Goal: Communication & Community: Answer question/provide support

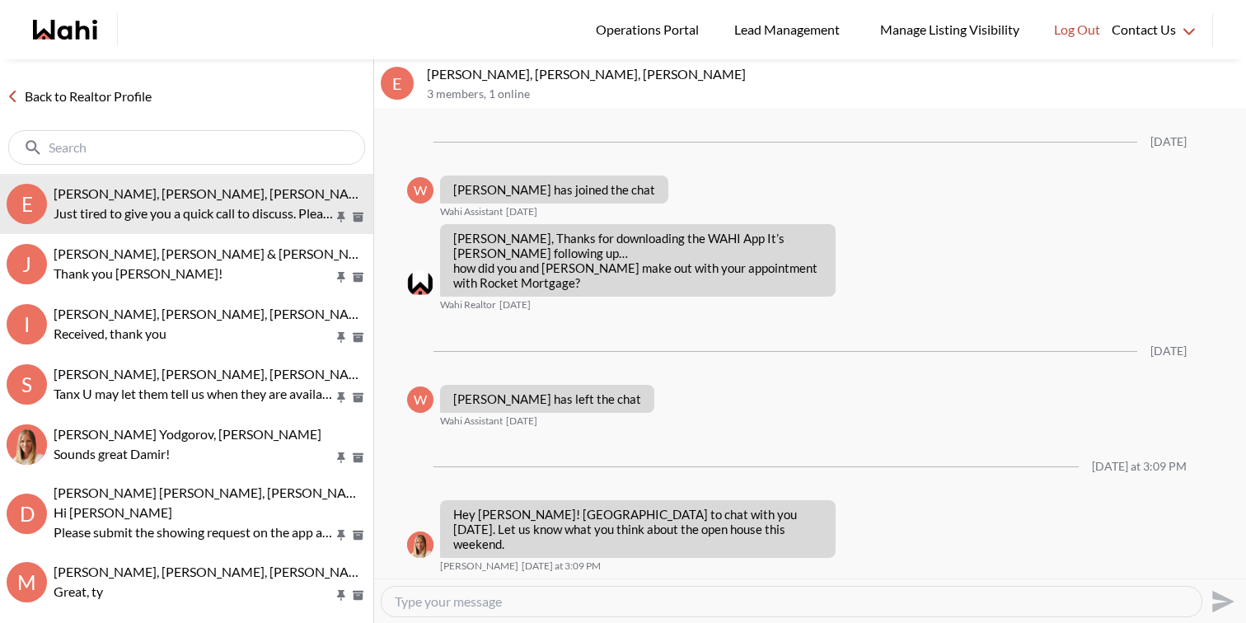
scroll to position [509, 0]
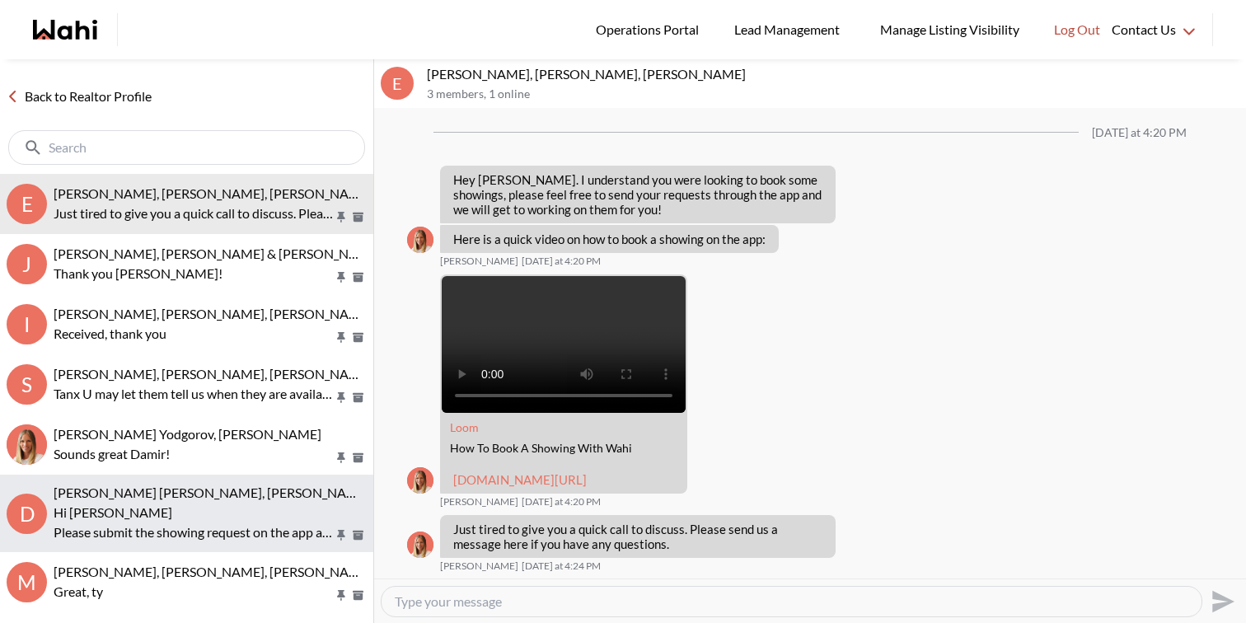
click at [204, 504] on p "Hi Dakota" at bounding box center [194, 513] width 280 height 20
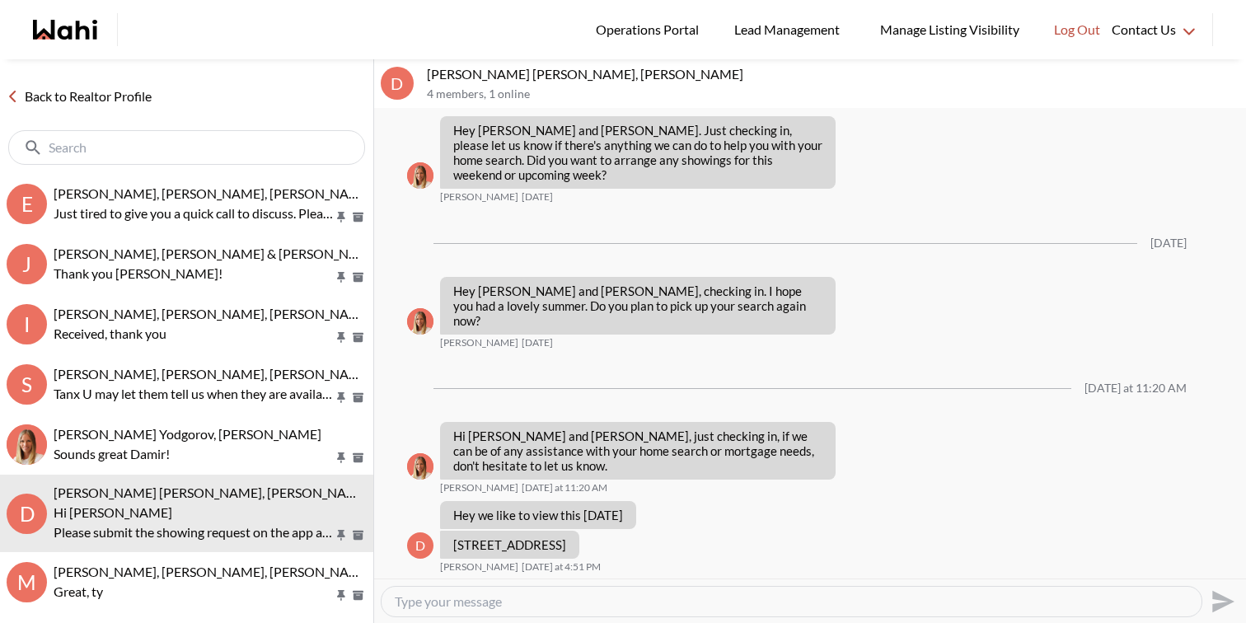
scroll to position [8804, 0]
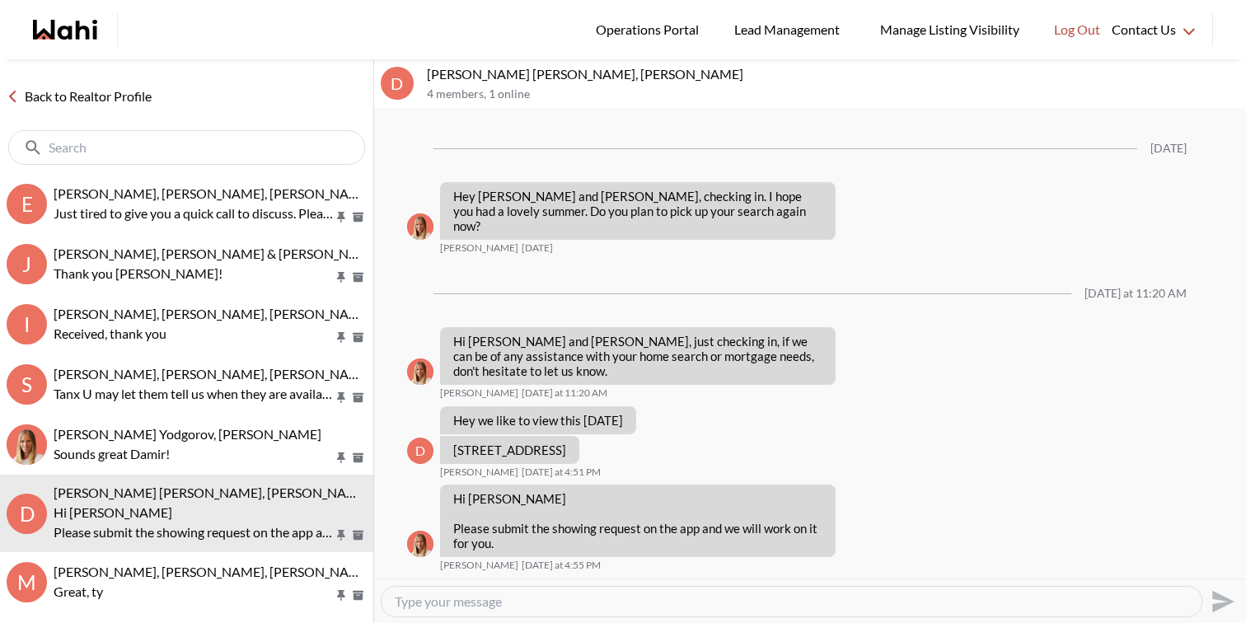
click at [601, 611] on div at bounding box center [792, 602] width 820 height 30
click at [599, 602] on textarea "Type your message" at bounding box center [792, 601] width 794 height 16
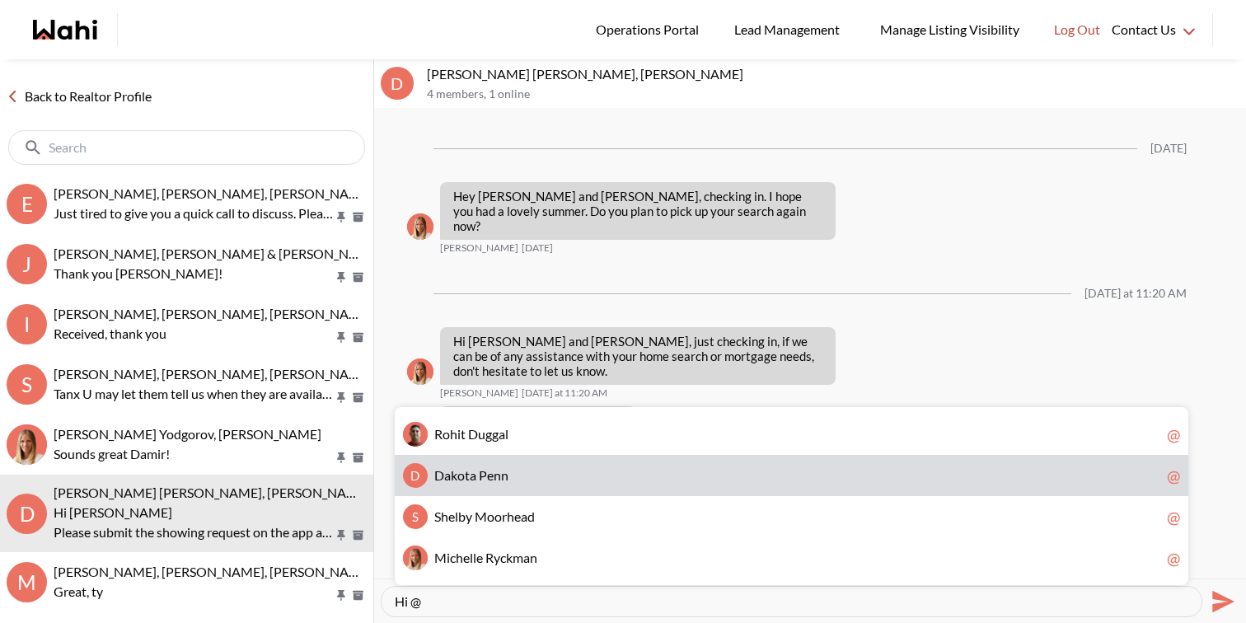
click at [489, 478] on span "e" at bounding box center [490, 475] width 7 height 16
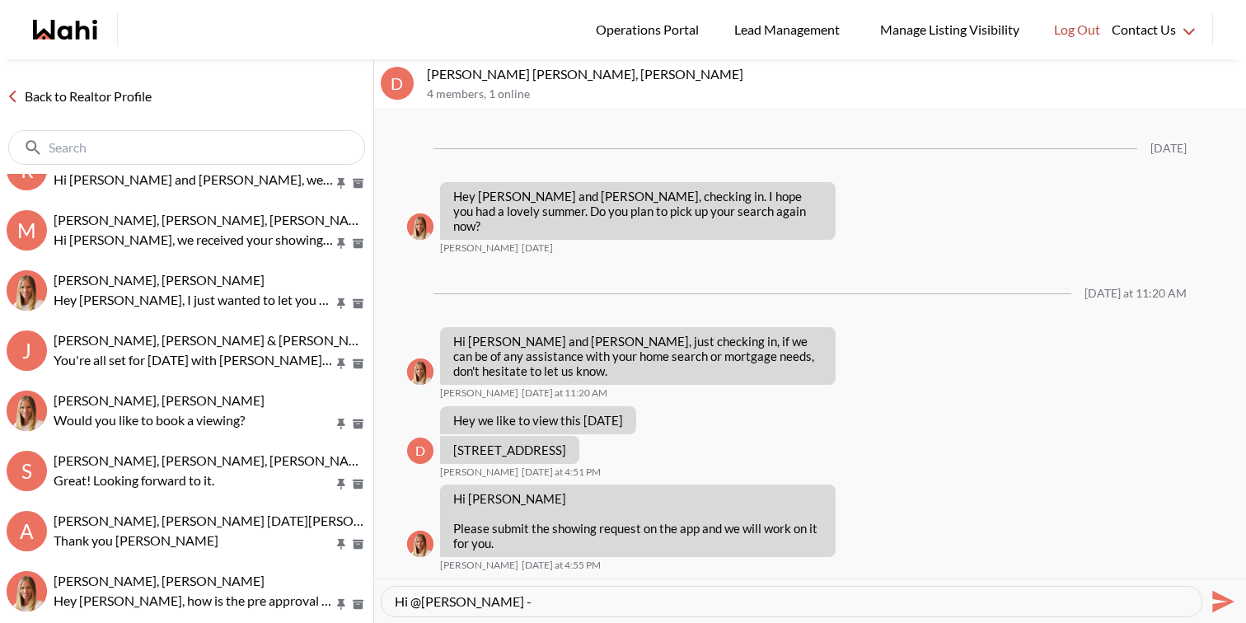
scroll to position [535, 0]
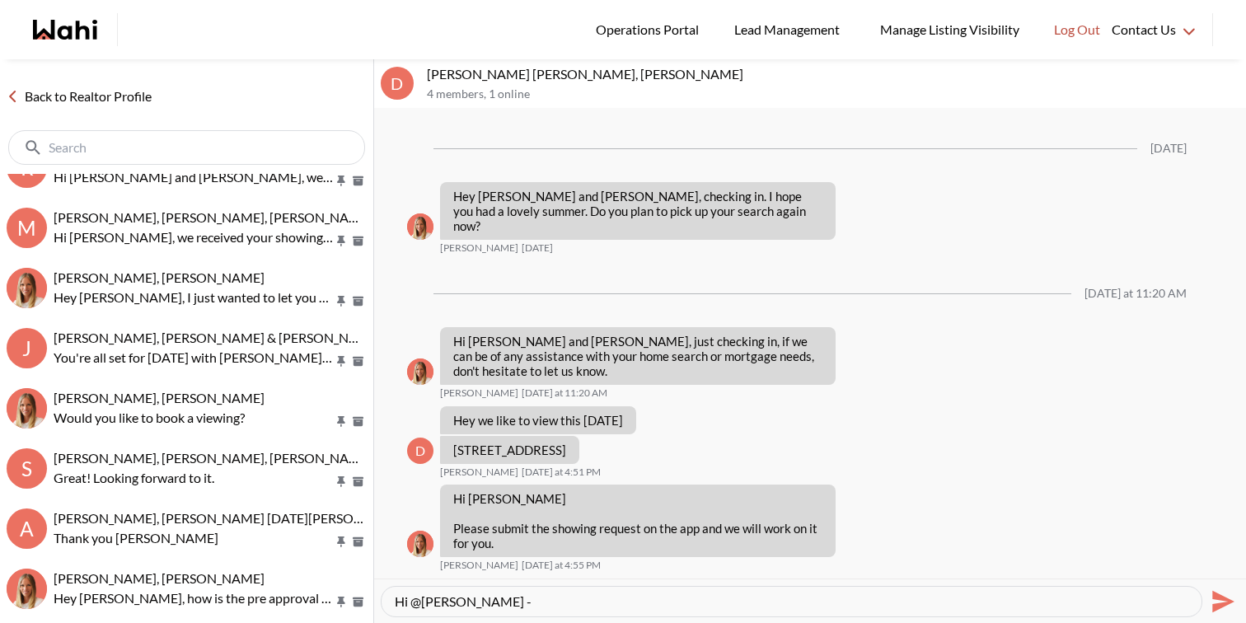
type textarea "Hi @Dakota Penn -"
click at [166, 141] on input "text" at bounding box center [188, 147] width 279 height 16
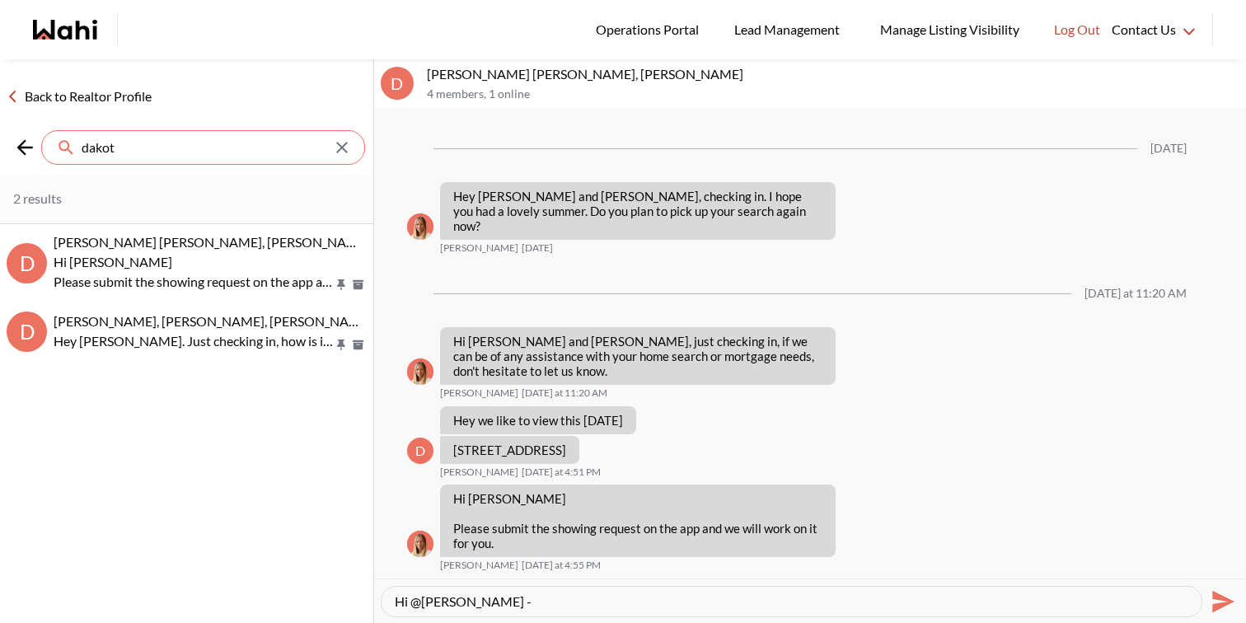
type input "dakot"
click at [542, 602] on textarea "Hi @Dakota Penn -" at bounding box center [792, 601] width 794 height 16
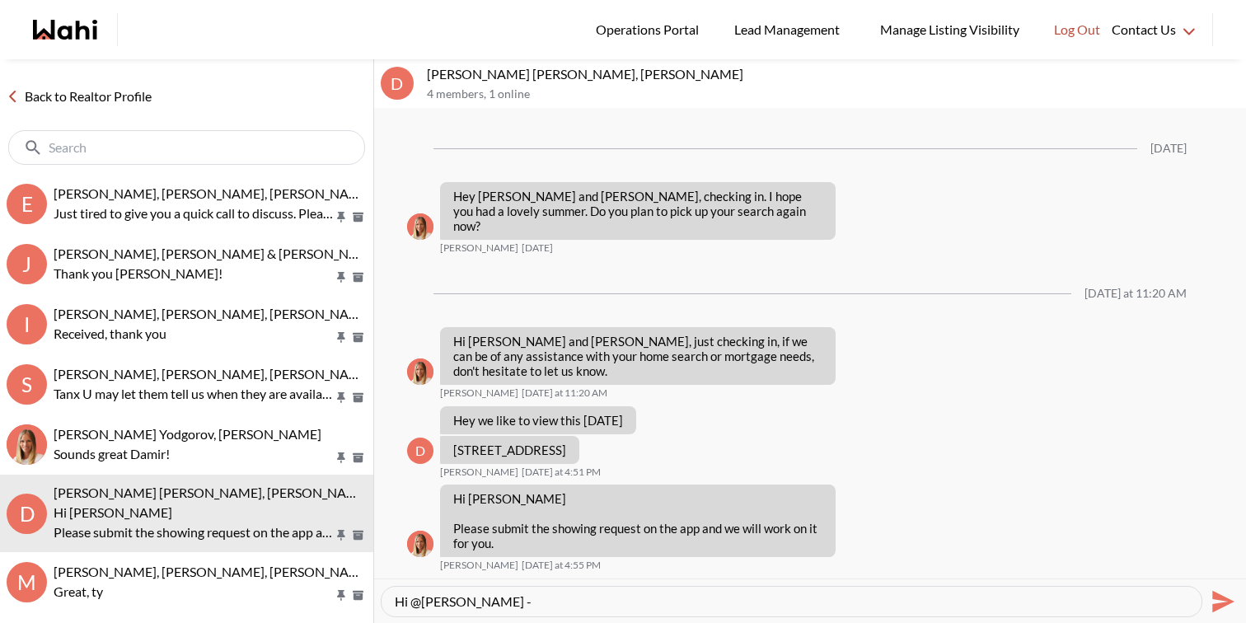
paste textarea "Here’s how to book a showing: https://www.loom.com/share/86ec866ece634ae5814dd0…"
type textarea "Hi @Dakota Penn - Here’s how to book a showing: https://www.loom.com/share/86ec…"
click at [1221, 602] on icon "Send" at bounding box center [1223, 601] width 22 height 22
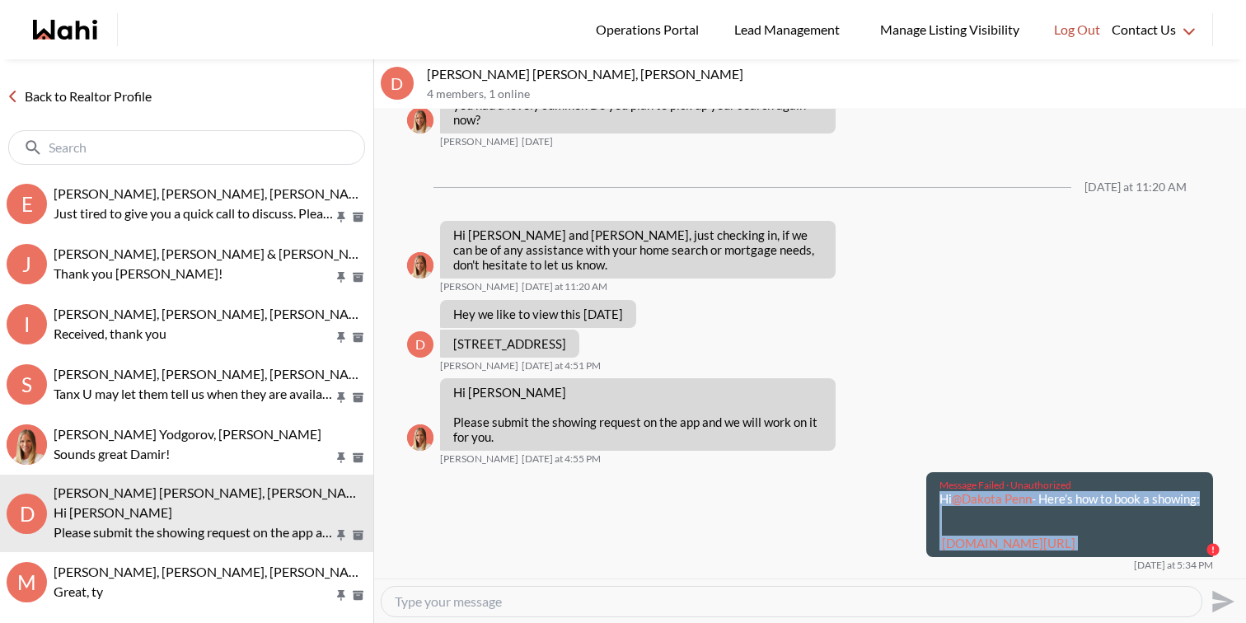
drag, startPoint x: 1101, startPoint y: 554, endPoint x: 831, endPoint y: 497, distance: 276.2
click at [939, 497] on div "Hi @Dakota Penn - Here’s how to book a showing: loom.com/share/86ec866ece634ae5…" at bounding box center [1069, 520] width 260 height 59
copy div "Hi @Dakota Penn - Here’s how to book a showing: loom.com/share/86ec866ece634ae5…"
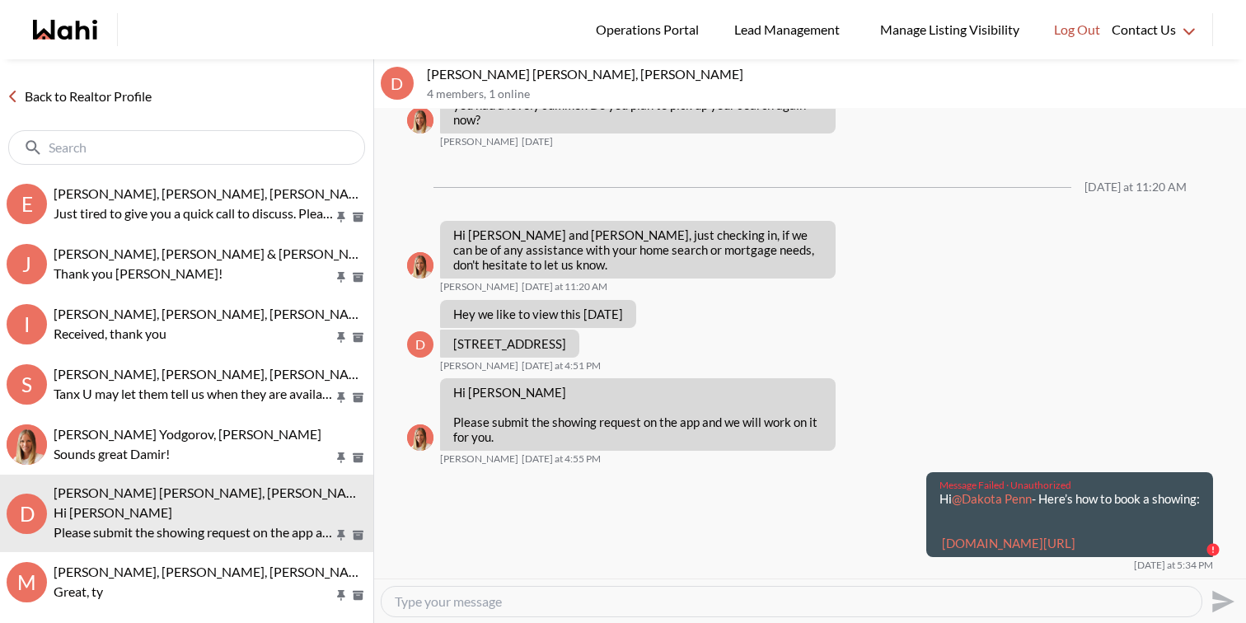
click at [825, 602] on textarea "Type your message" at bounding box center [792, 601] width 794 height 16
paste textarea "Hi @Dakota Penn - Here’s how to book a showing: loom.com/share/86ec866ece634ae5…"
type textarea "Hi @Dakota Penn - Here’s how to book a showing: loom.com/share/86ec866ece634ae5…"
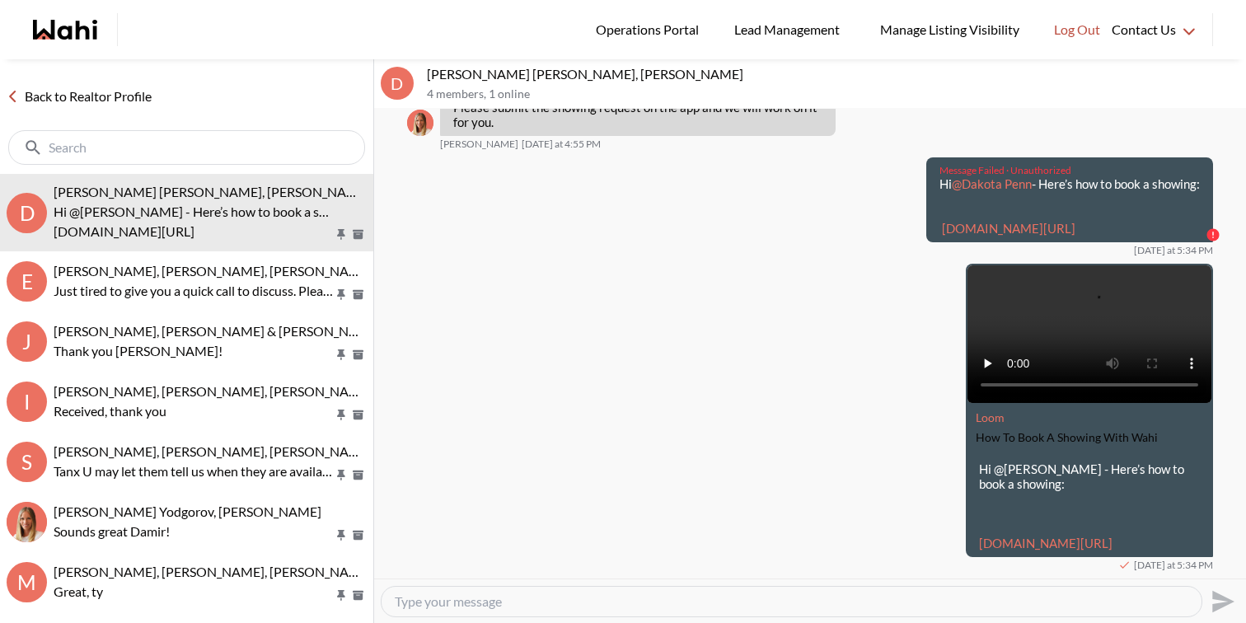
scroll to position [9284, 0]
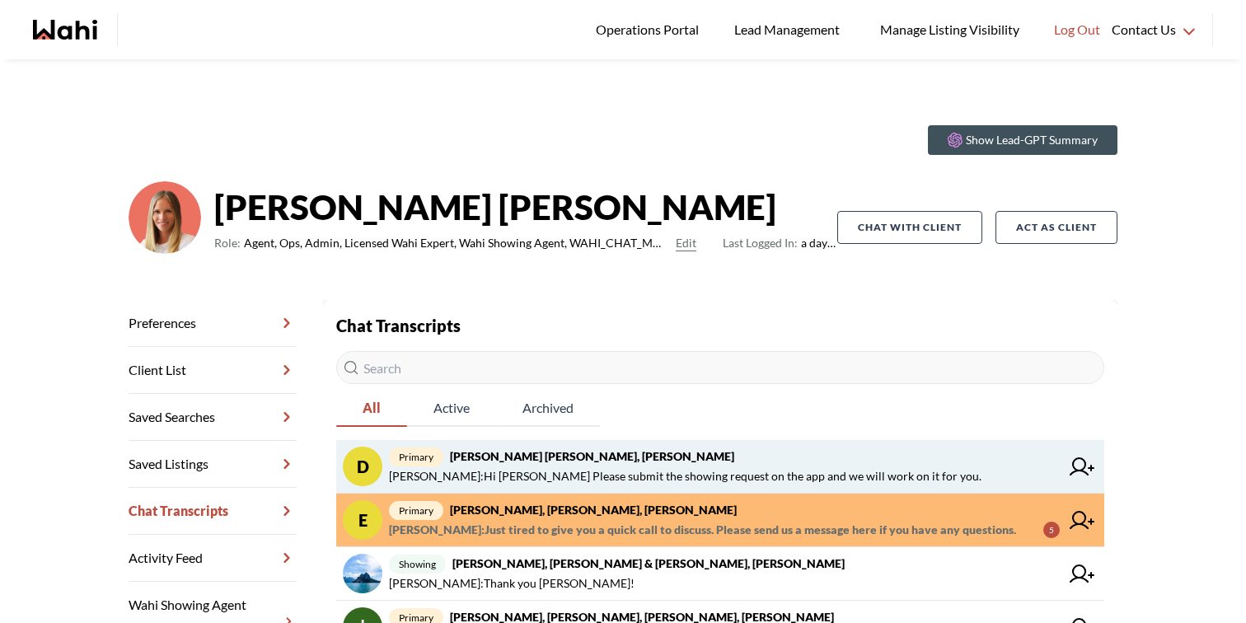
click at [653, 465] on span "primary Dakota Penn, Shelby Moorhead, Michelle, Rohit" at bounding box center [724, 457] width 671 height 20
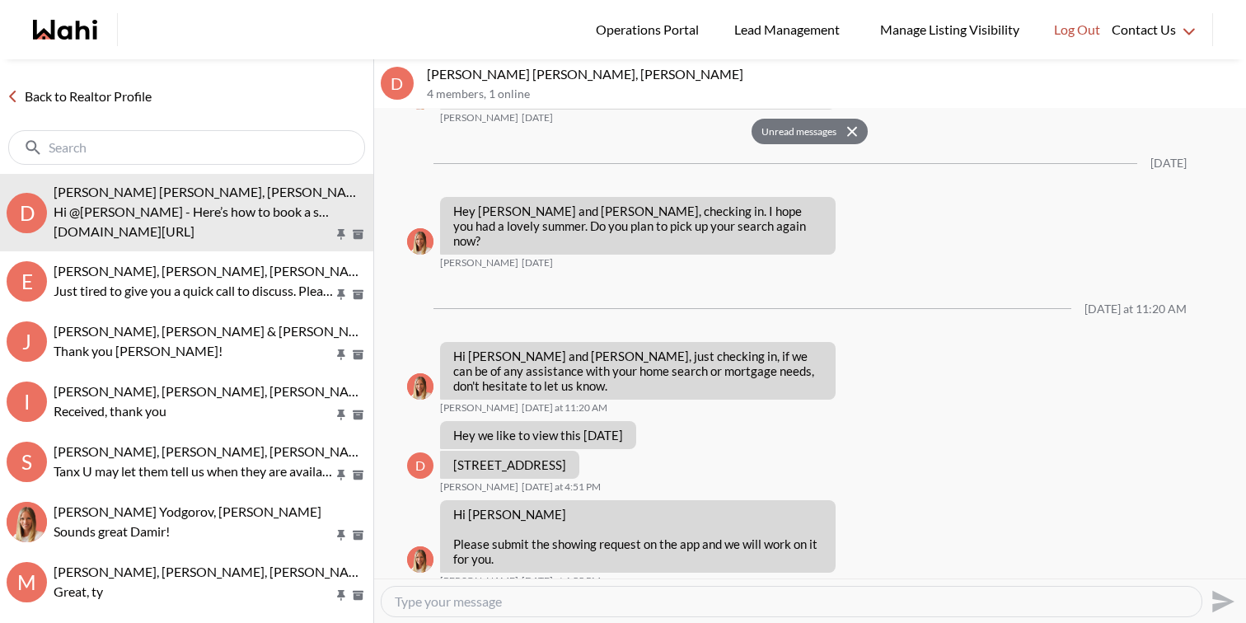
scroll to position [2499, 0]
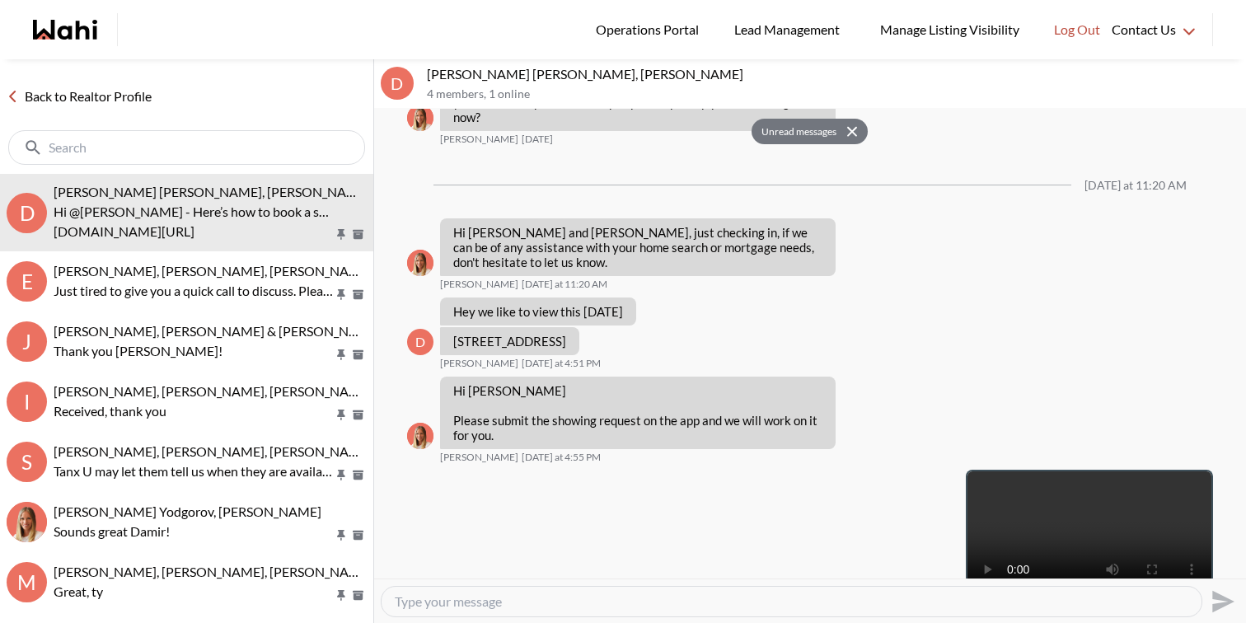
click at [35, 87] on link "Back to Realtor Profile" at bounding box center [79, 96] width 158 height 21
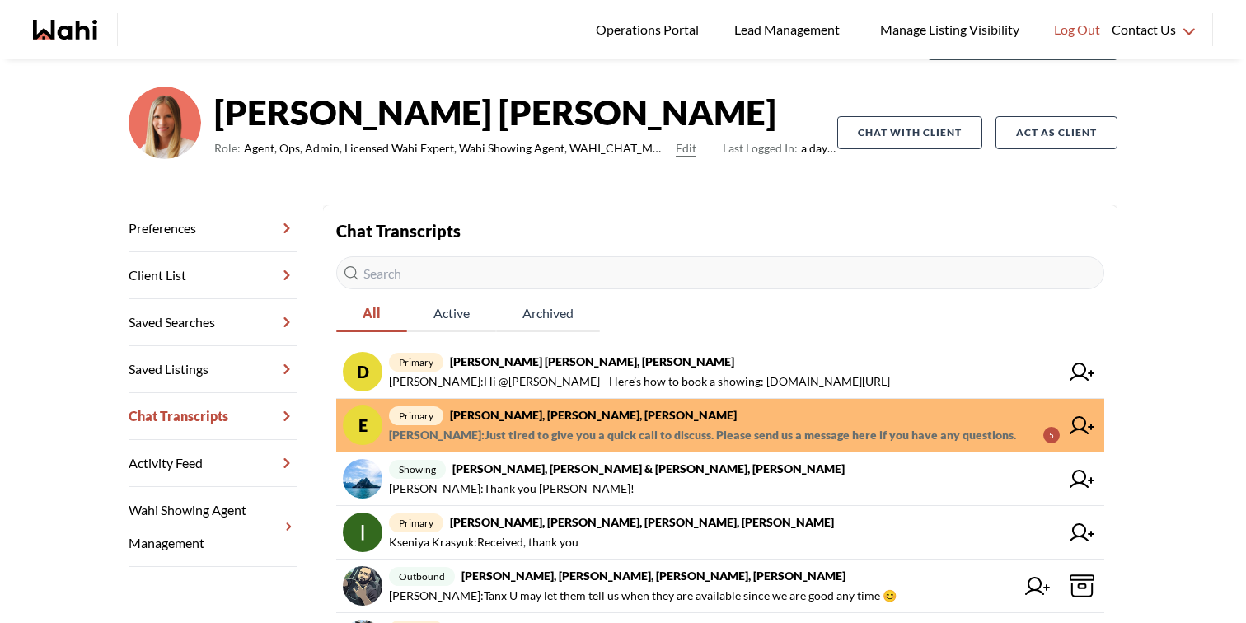
scroll to position [109, 0]
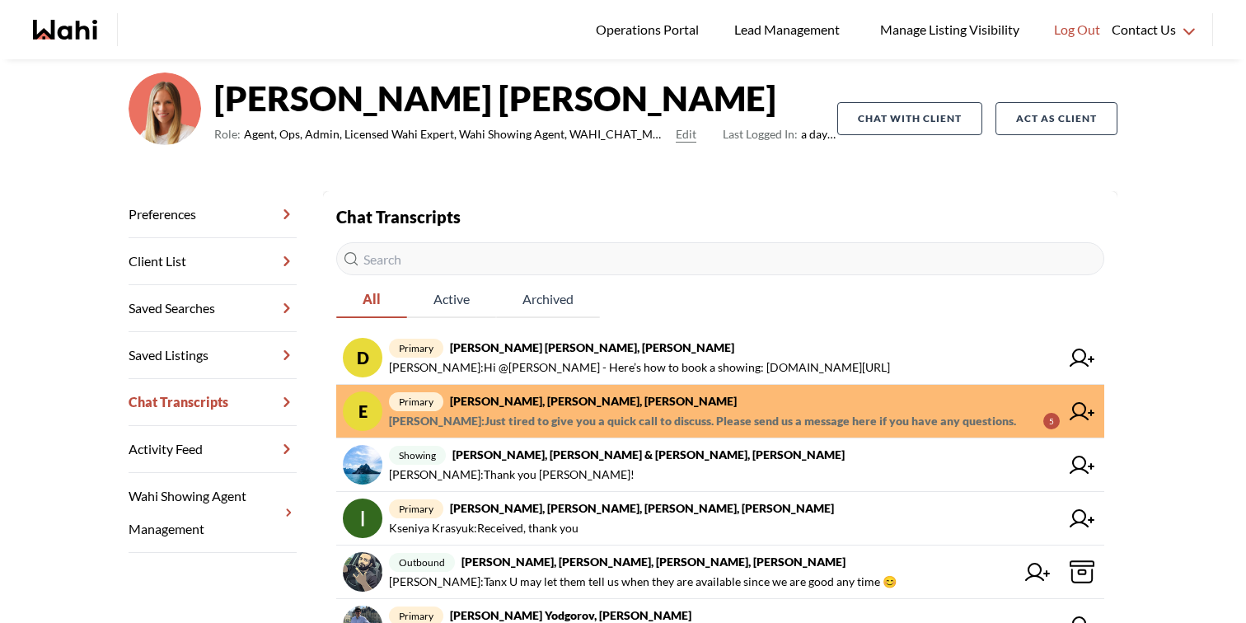
click at [646, 420] on span "Michelle Ryckman : Just tired to give you a quick call to discuss. Please send …" at bounding box center [702, 421] width 627 height 20
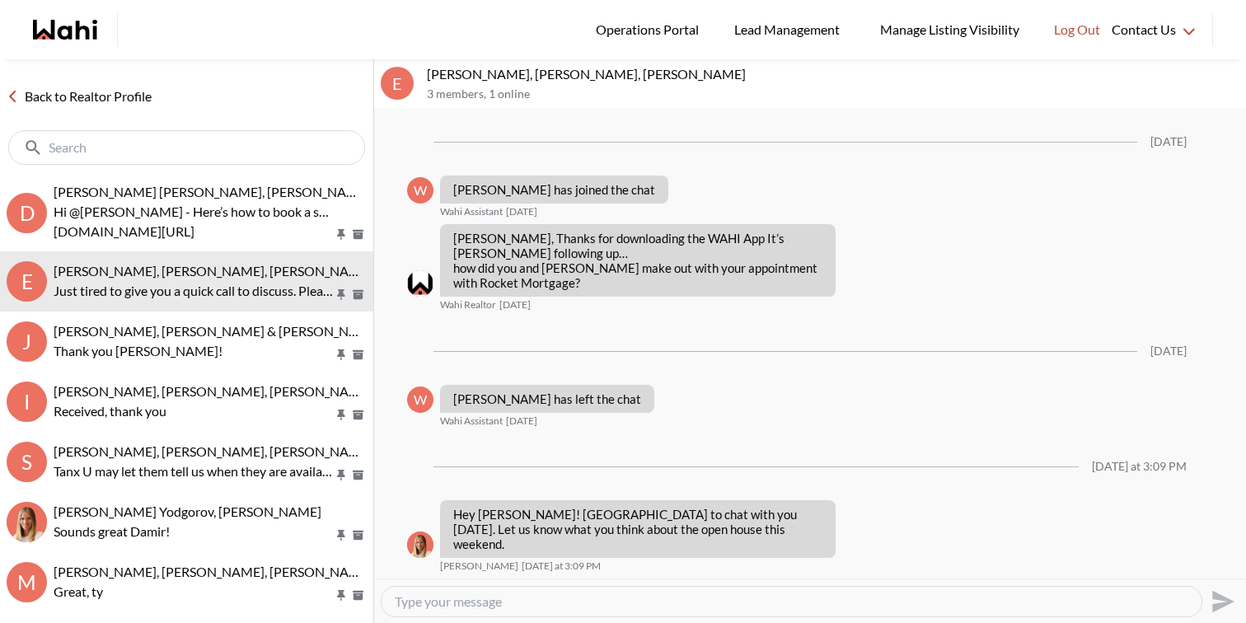
scroll to position [509, 0]
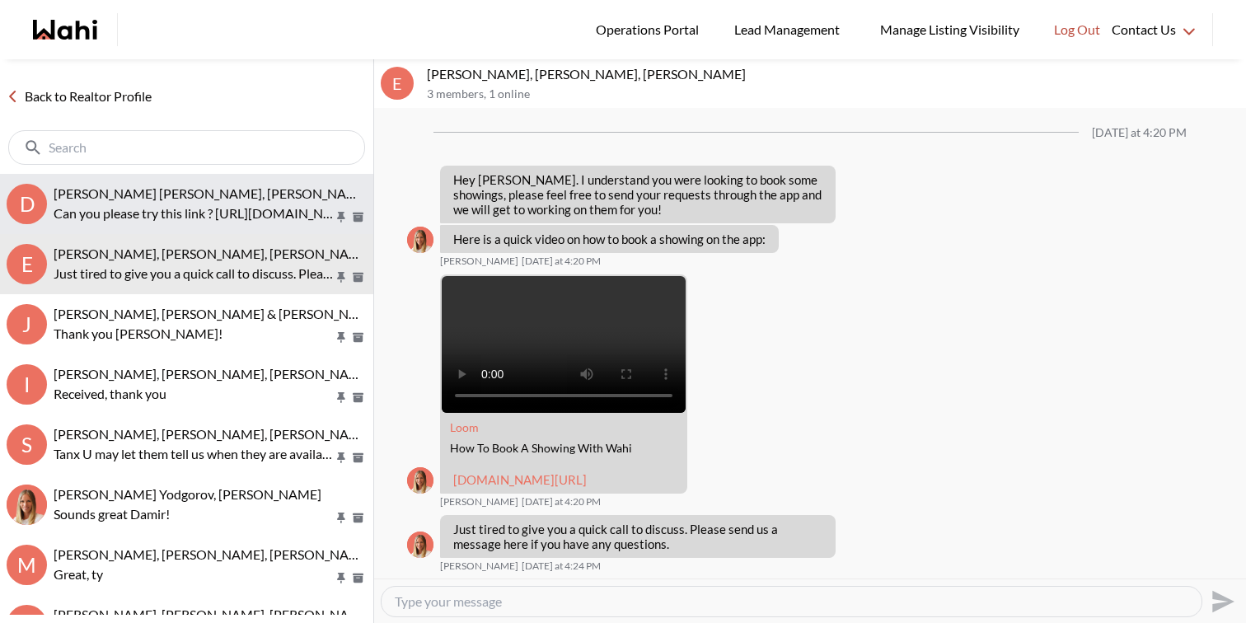
click at [228, 211] on p "Can you please try this link ? [URL][DOMAIN_NAME]" at bounding box center [194, 214] width 280 height 20
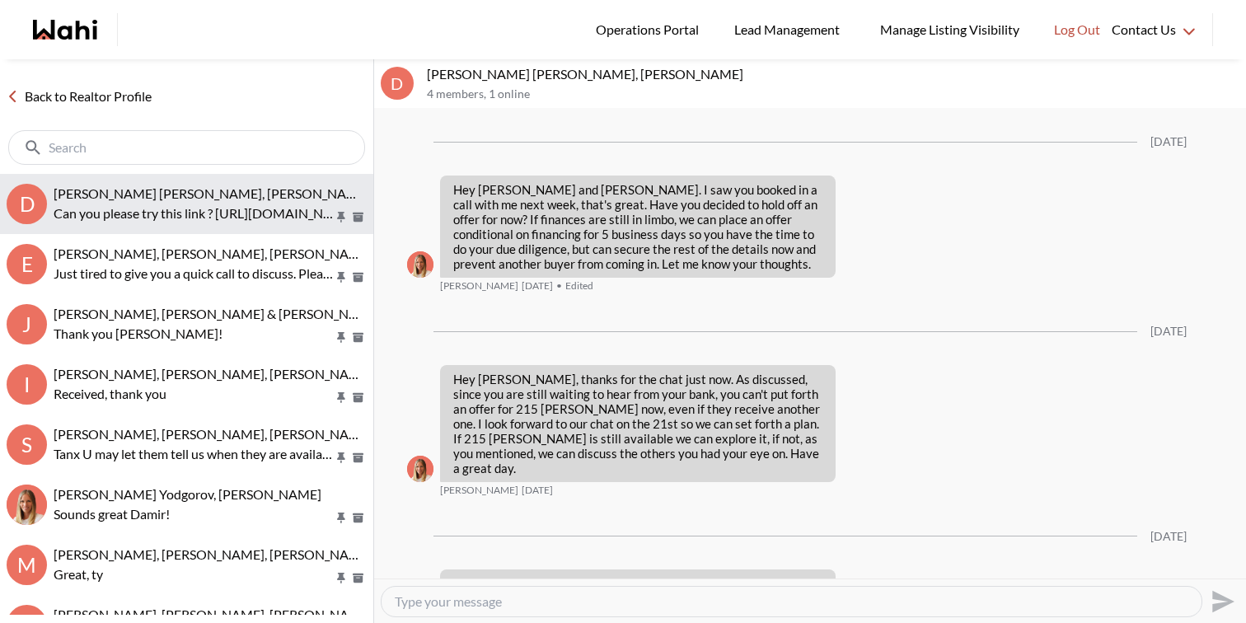
scroll to position [2972, 0]
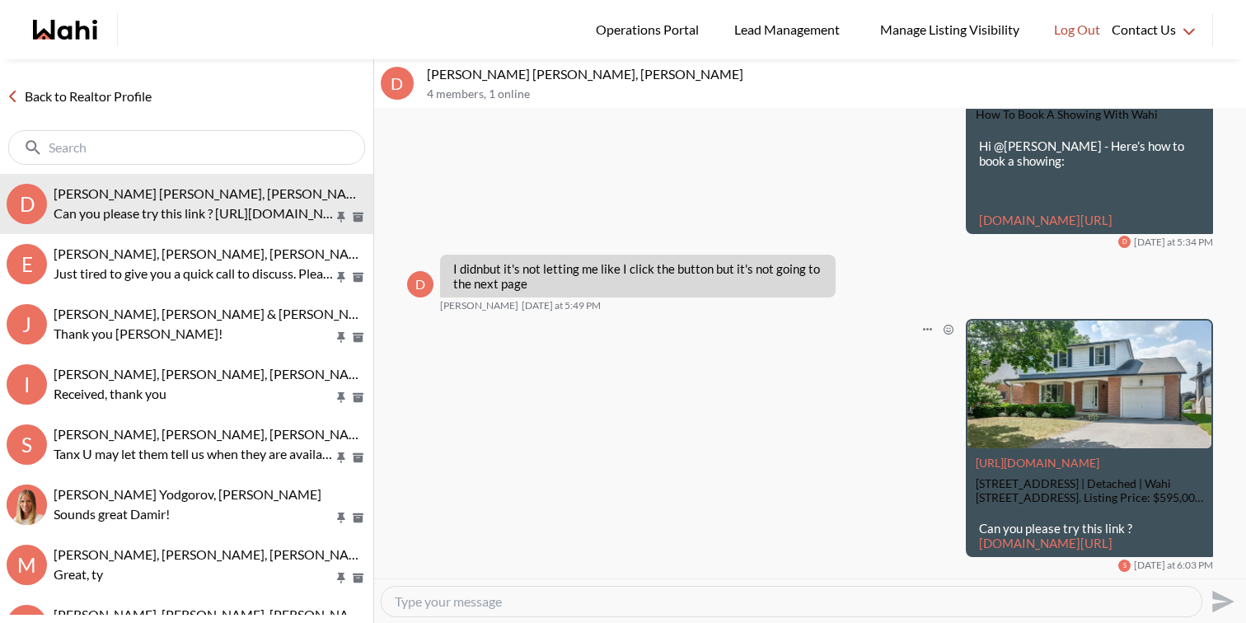
click at [1038, 536] on link "[DOMAIN_NAME][URL]" at bounding box center [1045, 543] width 133 height 15
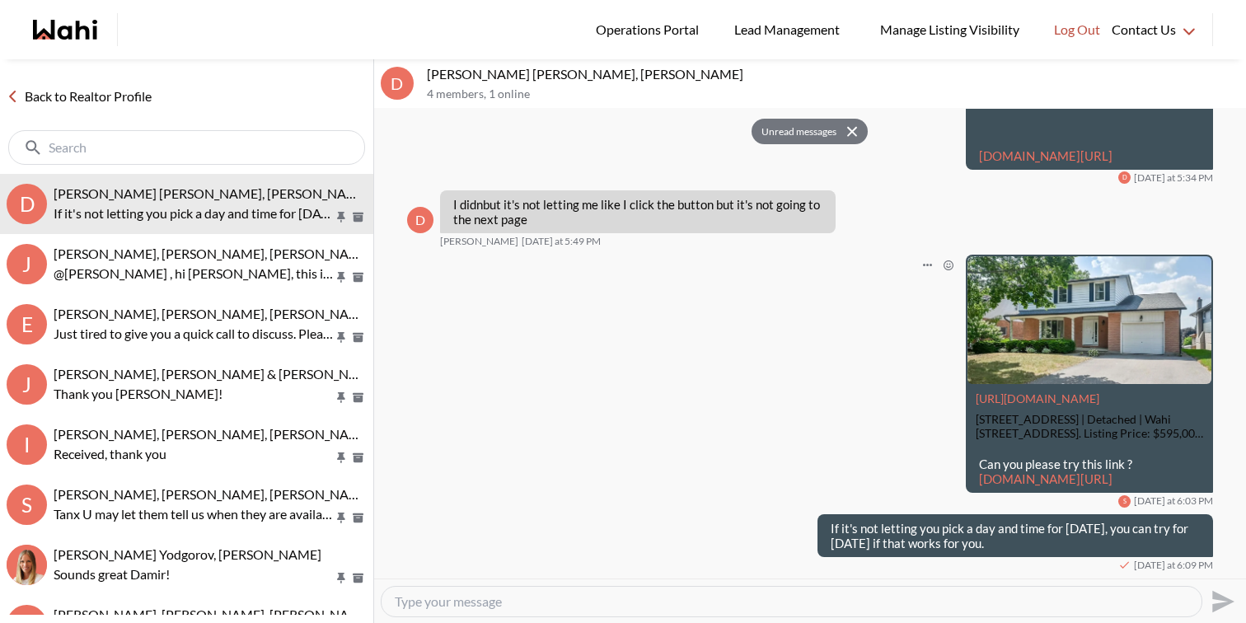
scroll to position [3037, 0]
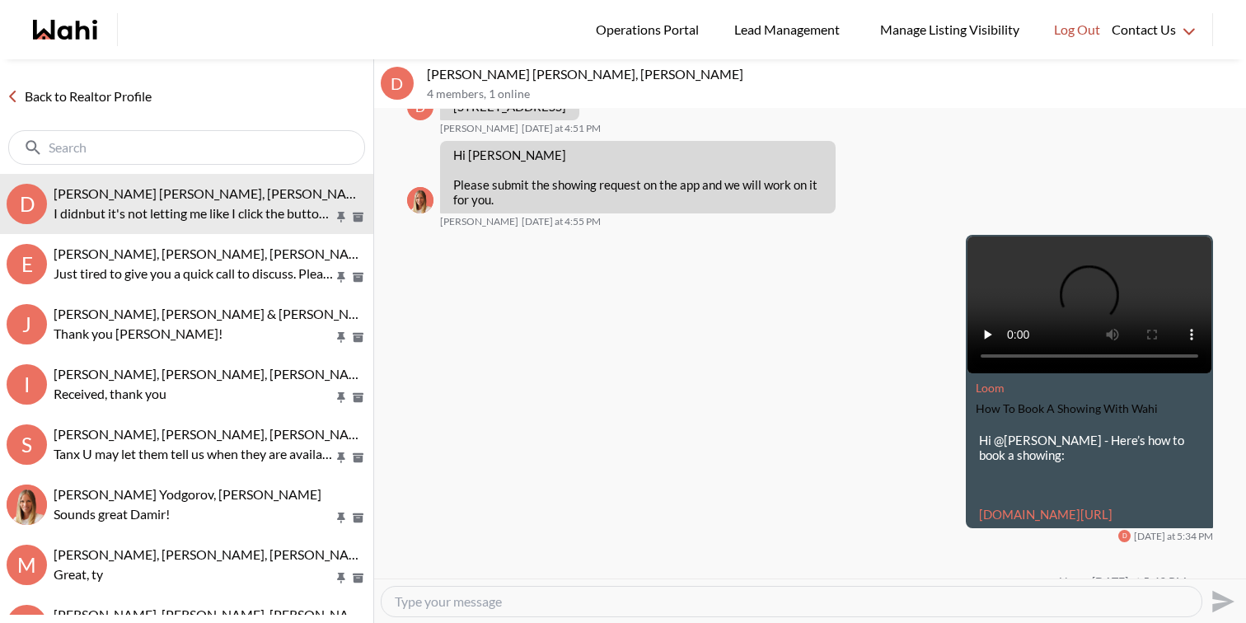
scroll to position [2735, 0]
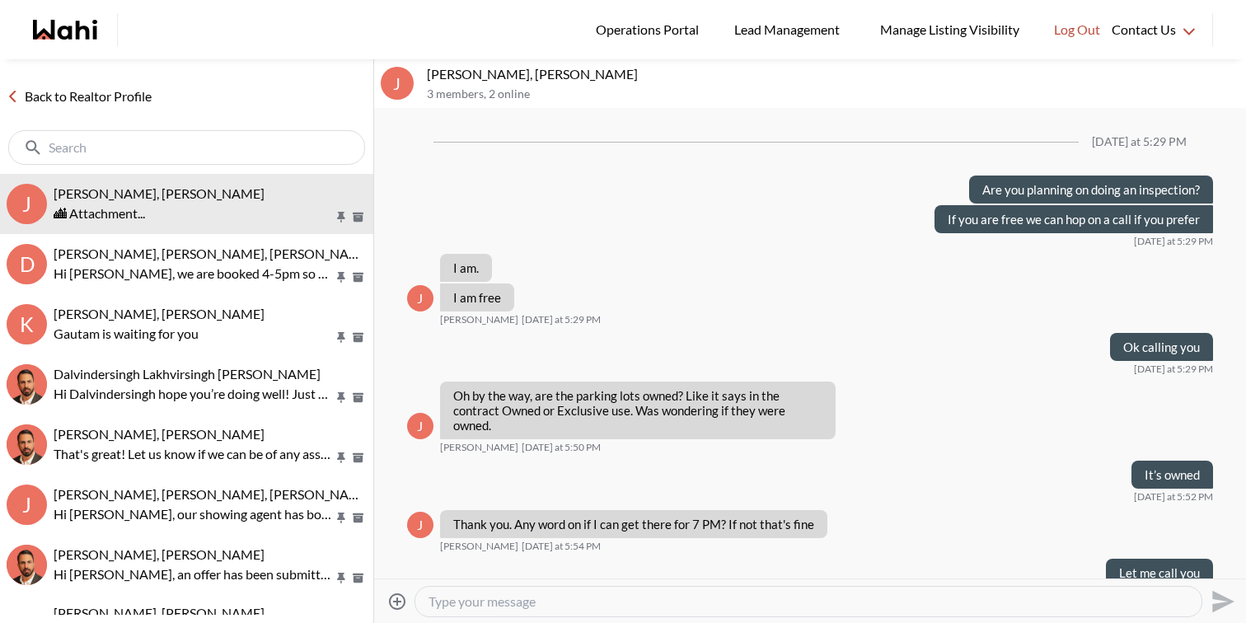
scroll to position [968, 0]
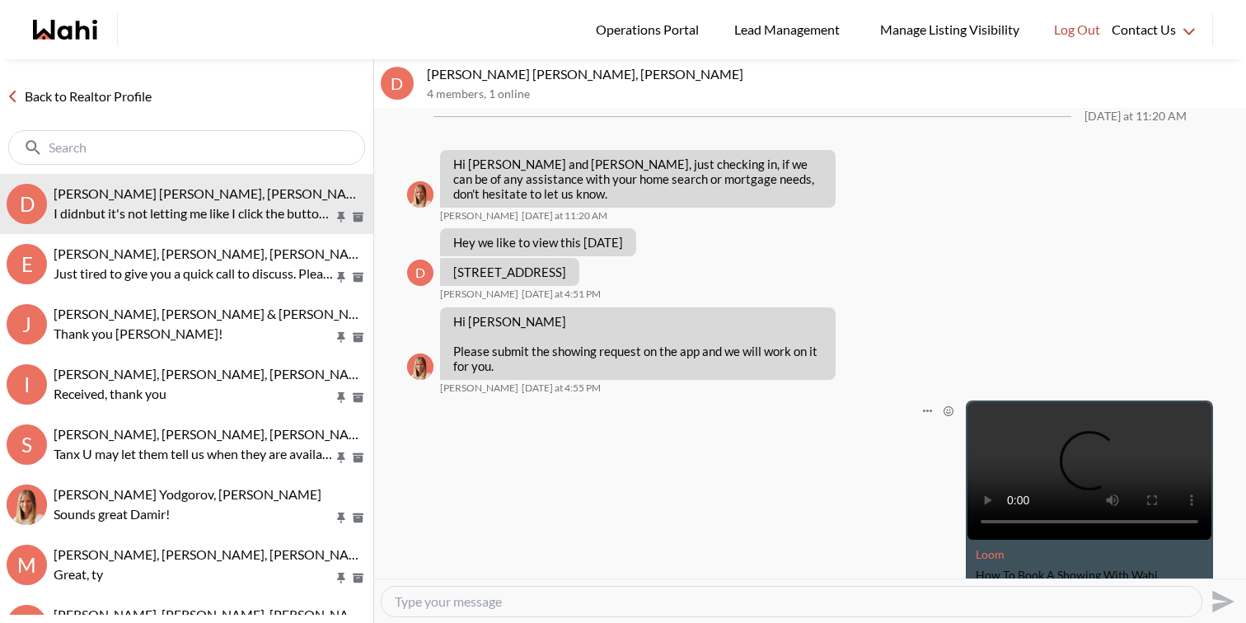
scroll to position [2246, 0]
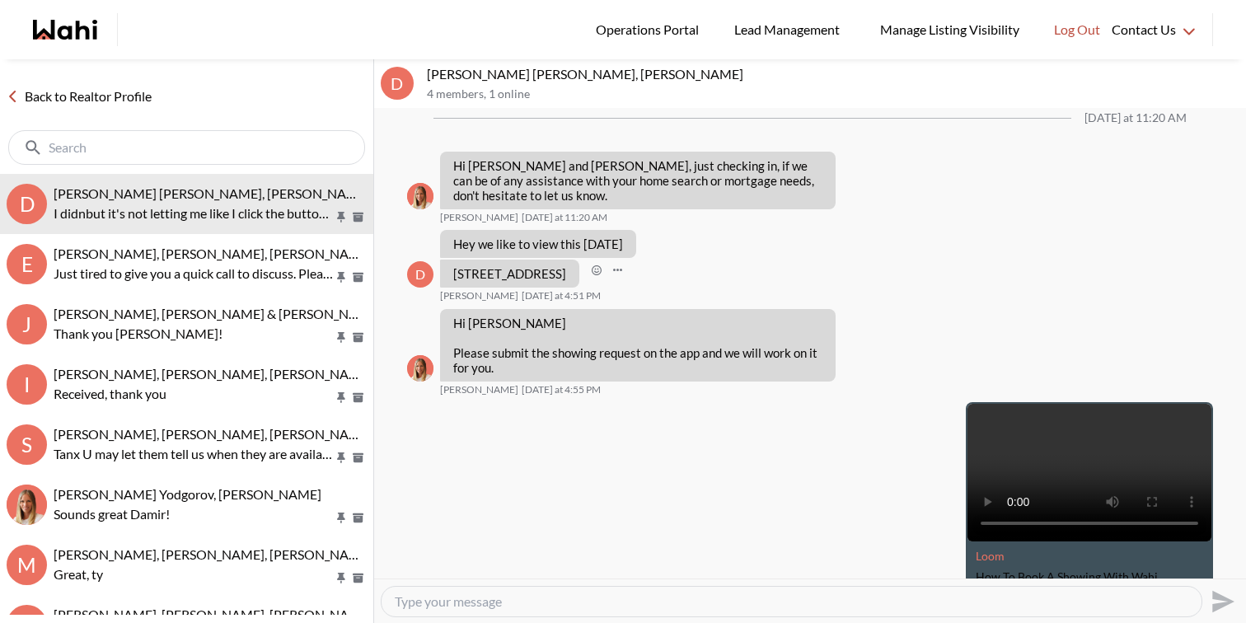
click at [566, 266] on p "[STREET_ADDRESS]" at bounding box center [509, 273] width 113 height 15
copy div "[STREET_ADDRESS]"
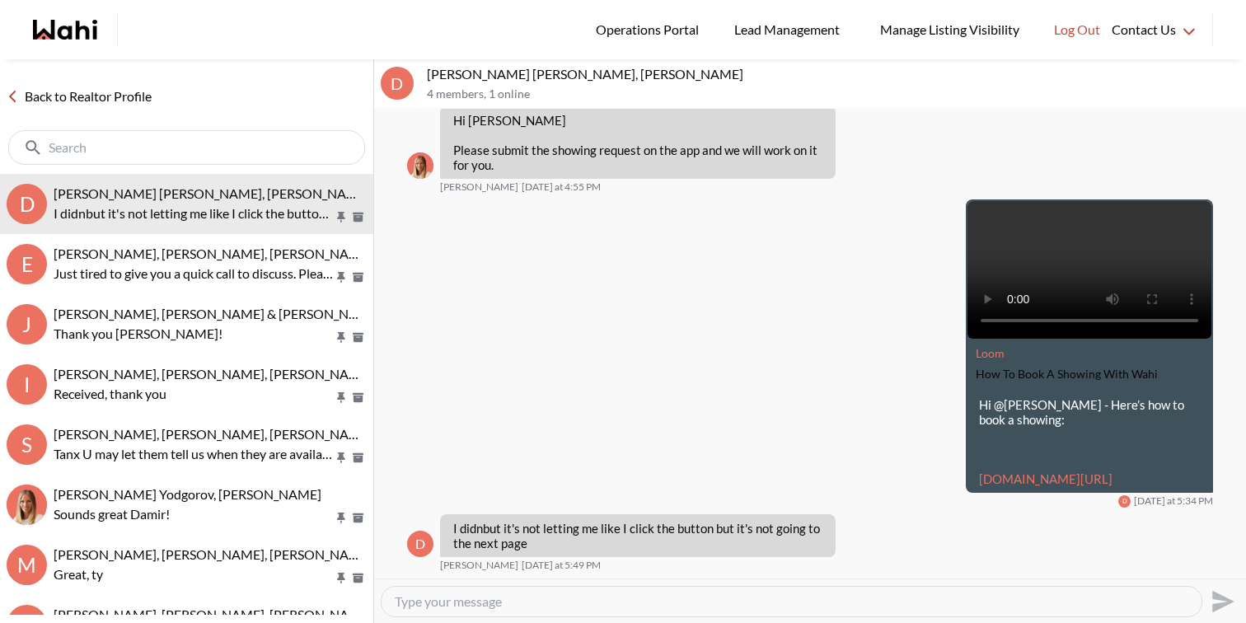
click at [572, 597] on textarea "Type your message" at bounding box center [792, 601] width 794 height 16
paste textarea "[URL][DOMAIN_NAME]"
type textarea "Can you please try this link ? [URL][DOMAIN_NAME]"
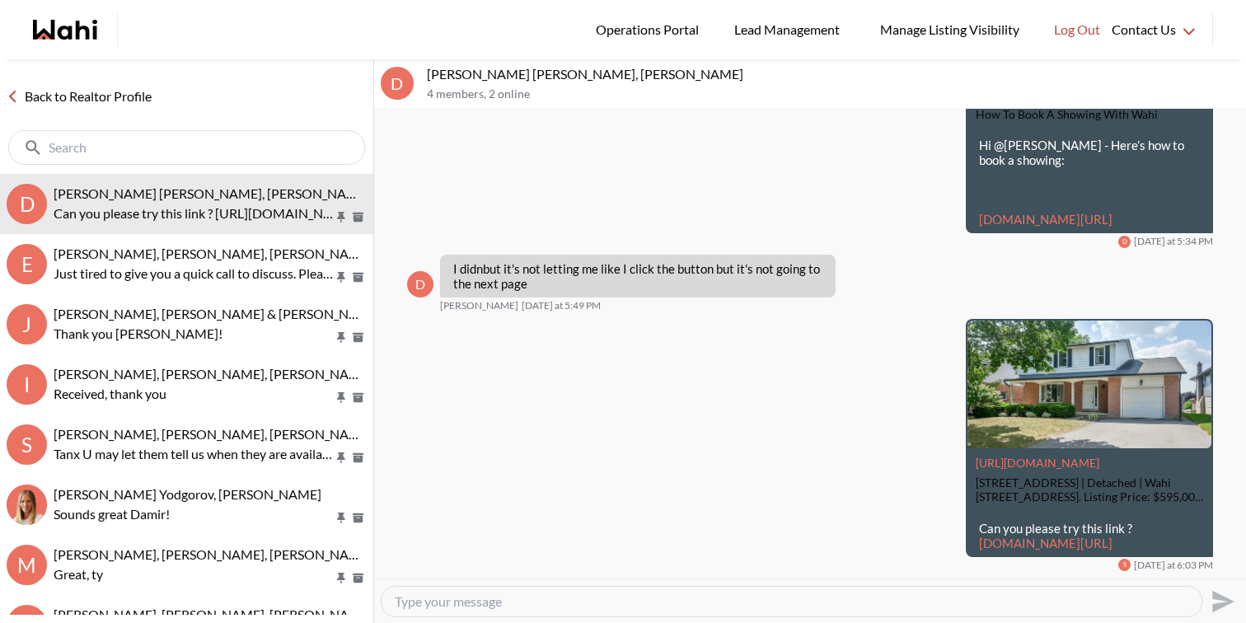
scroll to position [2782, 0]
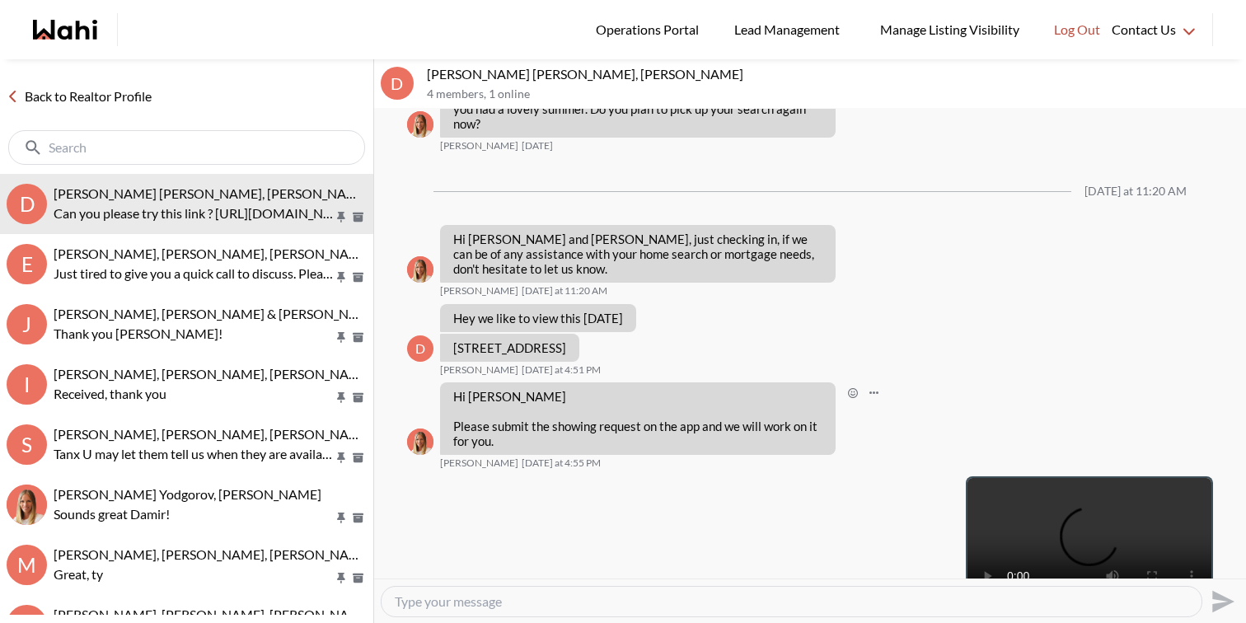
scroll to position [1967, 0]
click at [566, 345] on p "[STREET_ADDRESS]" at bounding box center [509, 348] width 113 height 15
click at [566, 345] on p "30 Carriage Rd, Haldimand, Ontario N3Y 4X2" at bounding box center [509, 348] width 113 height 15
copy div "30 Carriage Rd, Haldimand, Ontario N3Y 4X2"
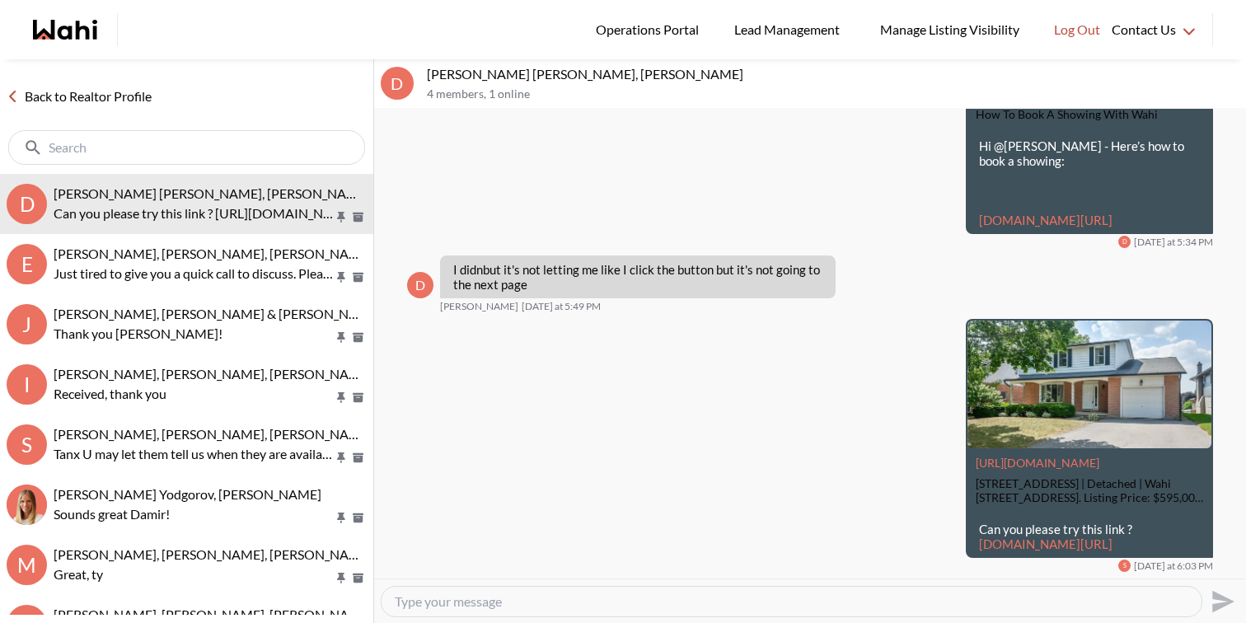
scroll to position [2593, 0]
click at [630, 602] on textarea "Type your message" at bounding box center [792, 601] width 794 height 16
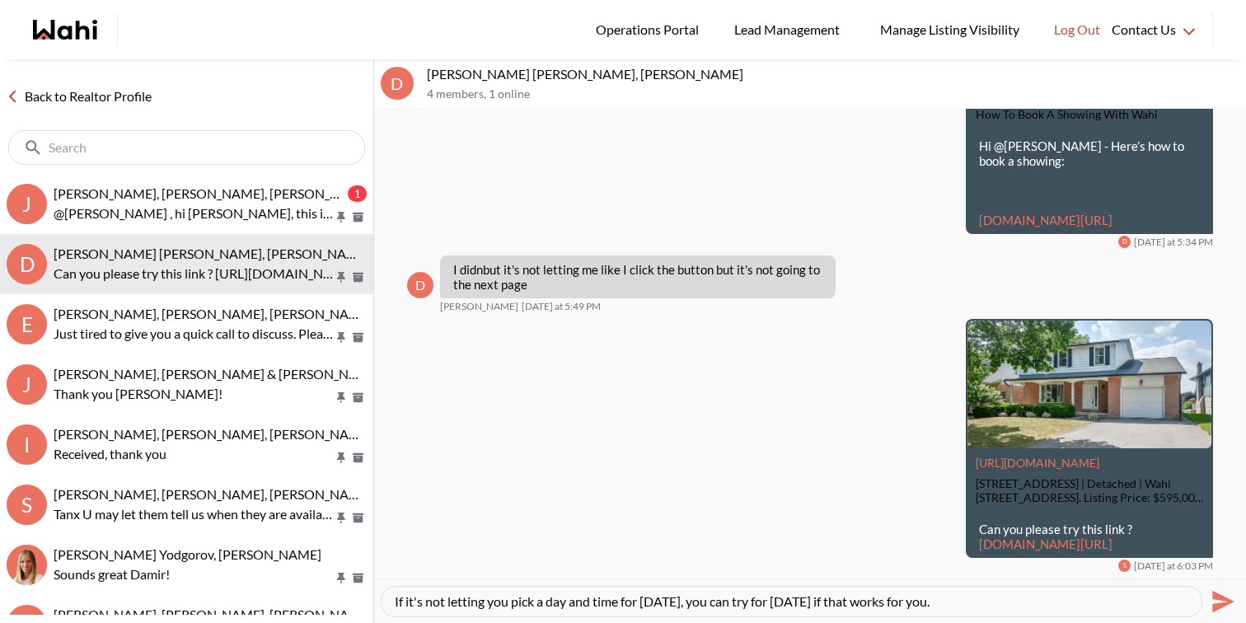
type textarea "If it's not letting you pick a day and time for today, you can try for tomorrow…"
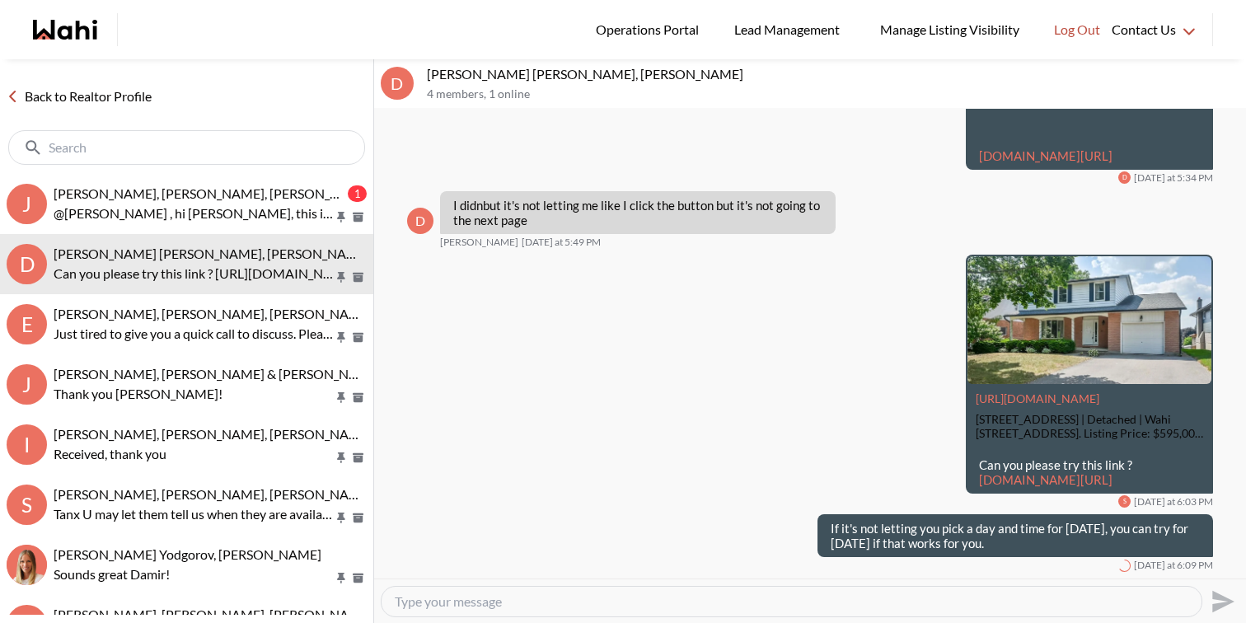
scroll to position [2657, 0]
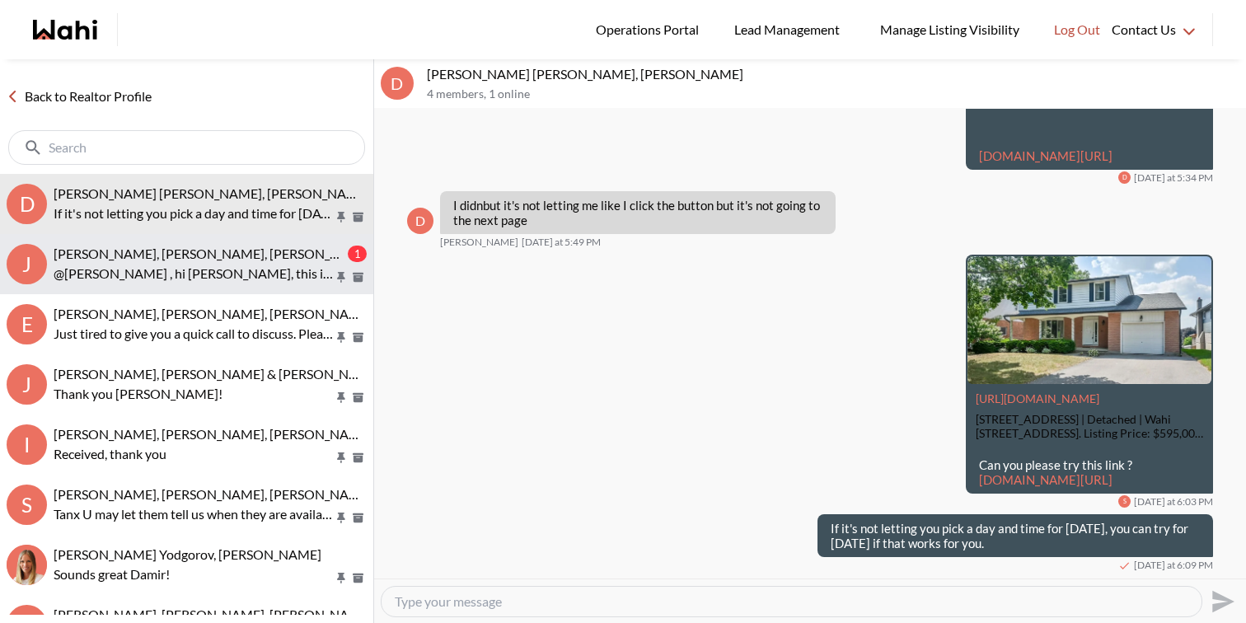
click at [269, 258] on div "Josh Hortaleza, Behnam, Paul, Faraz" at bounding box center [199, 254] width 291 height 16
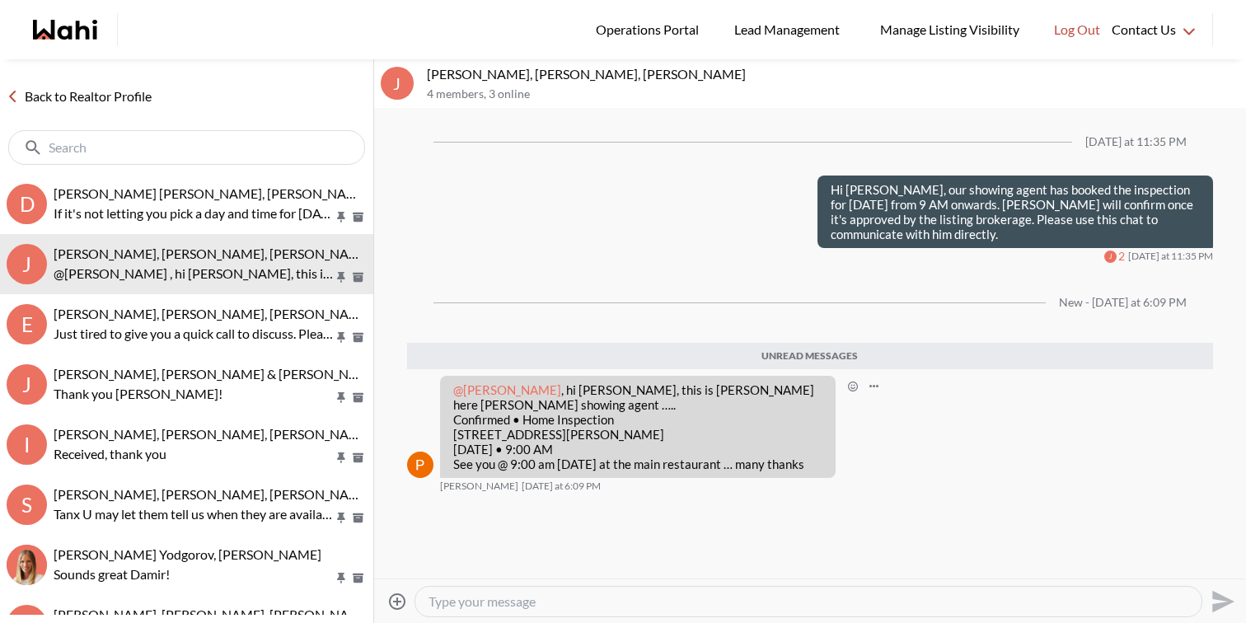
drag, startPoint x: 825, startPoint y: 456, endPoint x: 550, endPoint y: 388, distance: 283.4
click at [550, 388] on div "@Josh Hortaleza , hi josh, this is Paul here wahi showing agent ….. Confirmed •…" at bounding box center [638, 427] width 396 height 102
click at [742, 452] on p "@Josh Hortaleza , hi josh, this is Paul here wahi showing agent ….. Confirmed •…" at bounding box center [637, 426] width 369 height 89
drag, startPoint x: 738, startPoint y: 450, endPoint x: 682, endPoint y: 444, distance: 57.2
click at [681, 444] on p "@Josh Hortaleza , hi josh, this is Paul here wahi showing agent ….. Confirmed •…" at bounding box center [637, 426] width 369 height 89
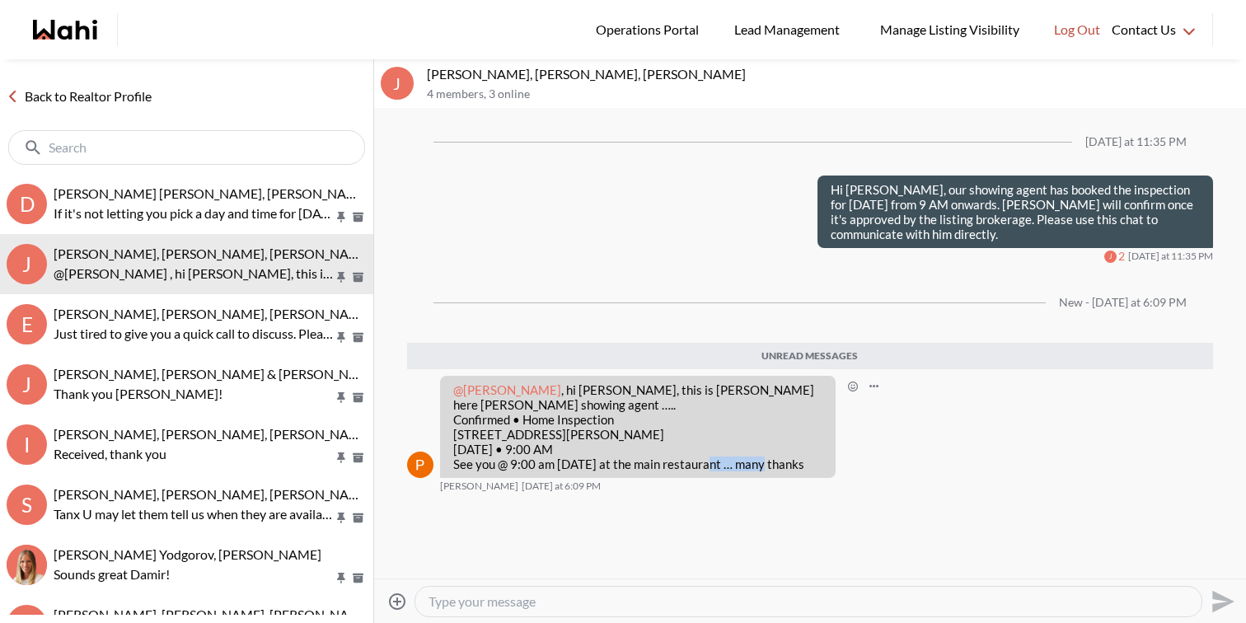
copy p "restaurant"
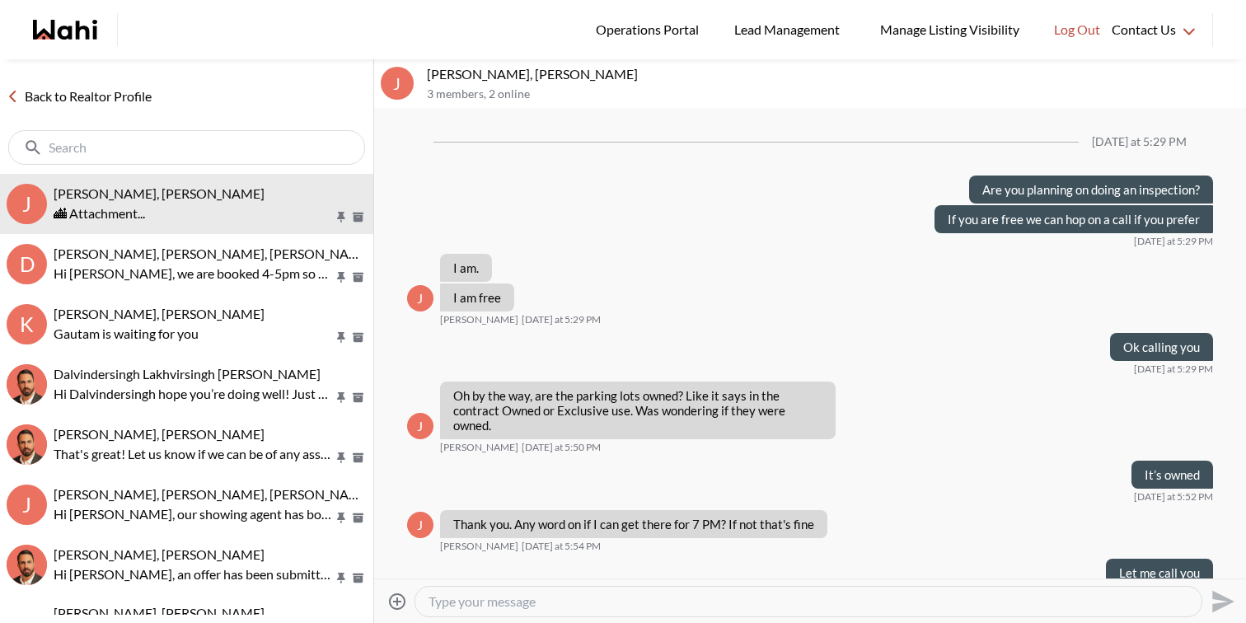
scroll to position [968, 0]
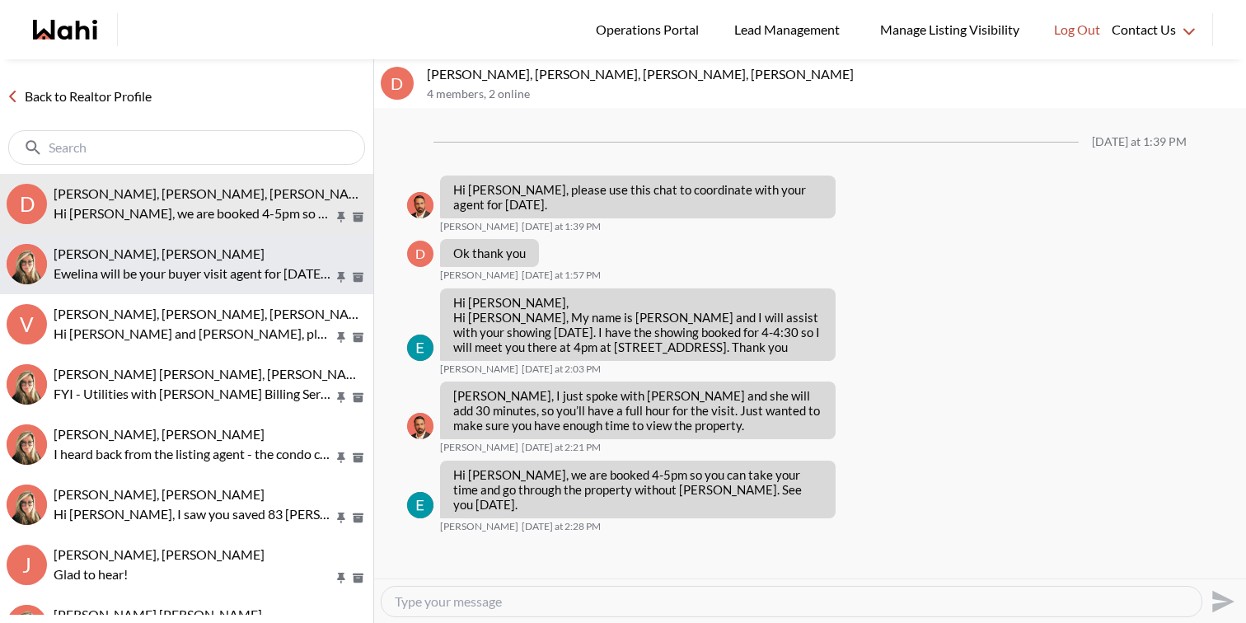
click at [218, 255] on div "[PERSON_NAME], [PERSON_NAME]" at bounding box center [210, 254] width 313 height 16
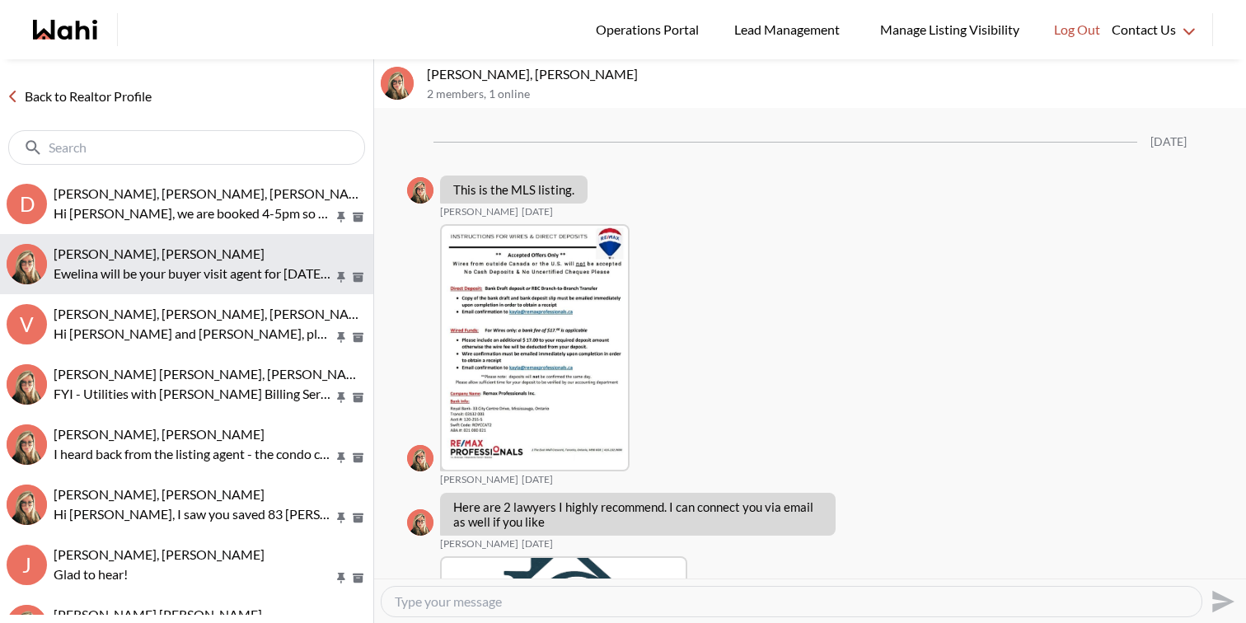
scroll to position [2967, 0]
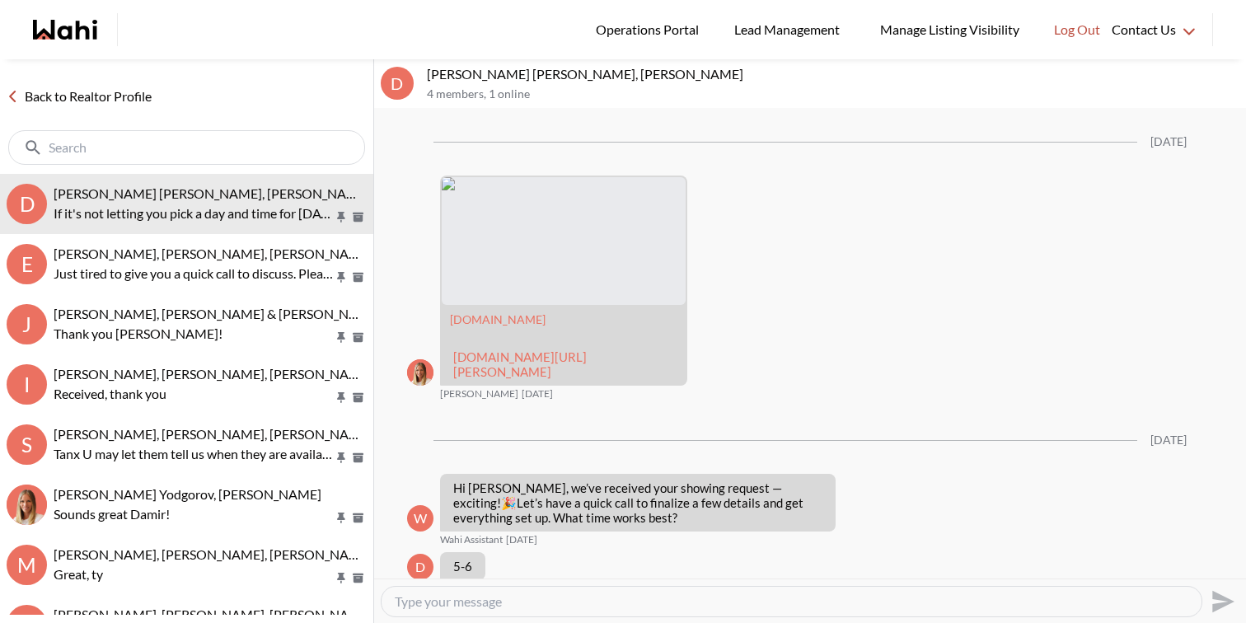
scroll to position [2563, 0]
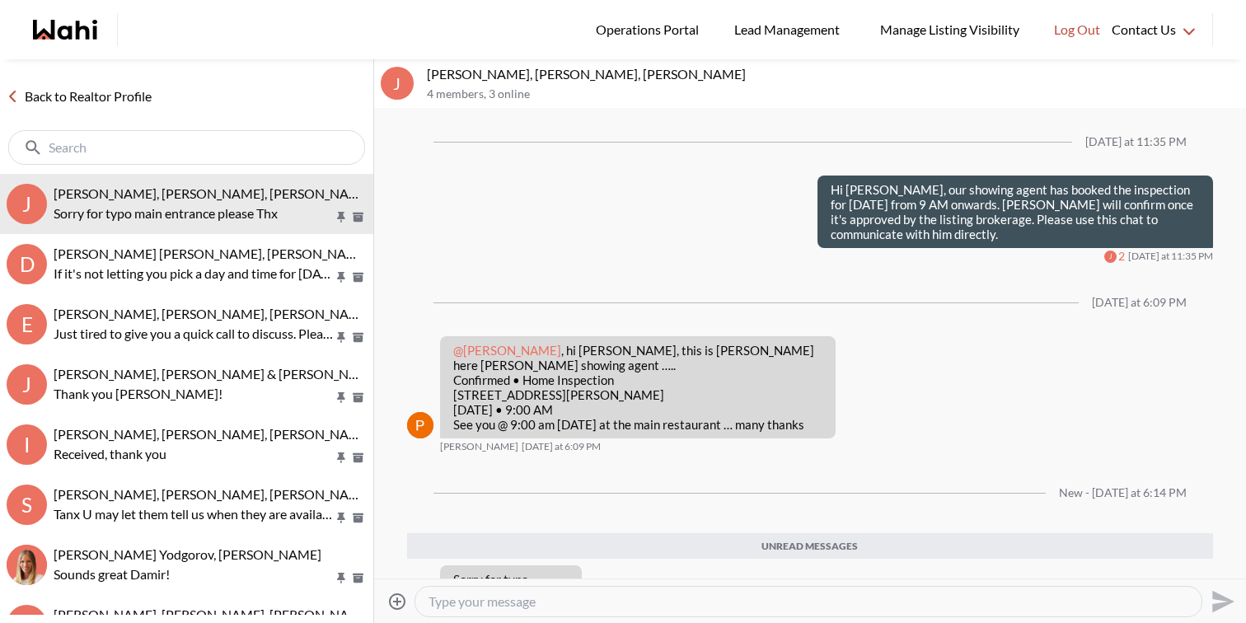
scroll to position [51, 0]
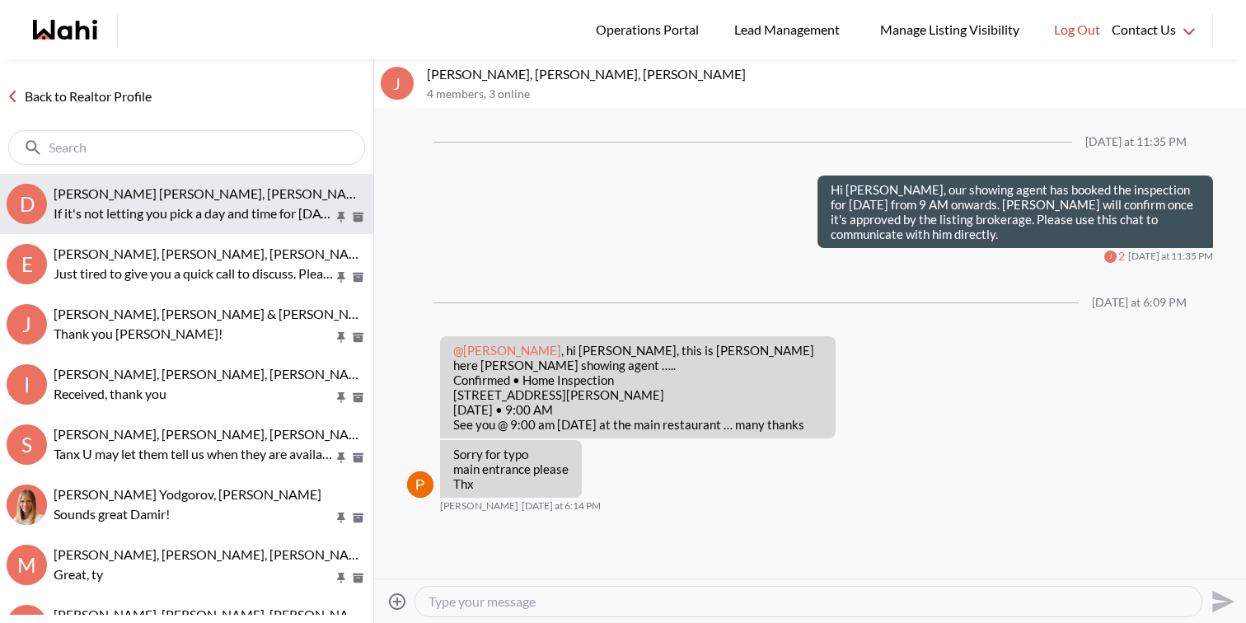
click at [223, 206] on p "If it's not letting you pick a day and time for [DATE], you can try for [DATE] …" at bounding box center [194, 214] width 280 height 20
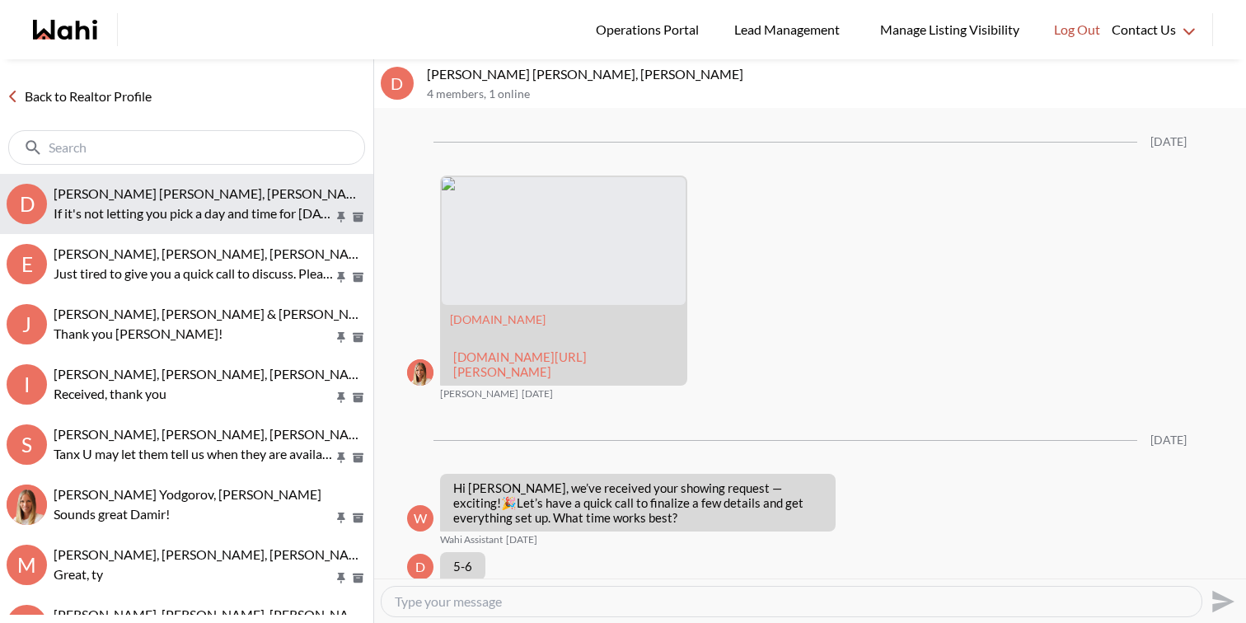
scroll to position [2563, 0]
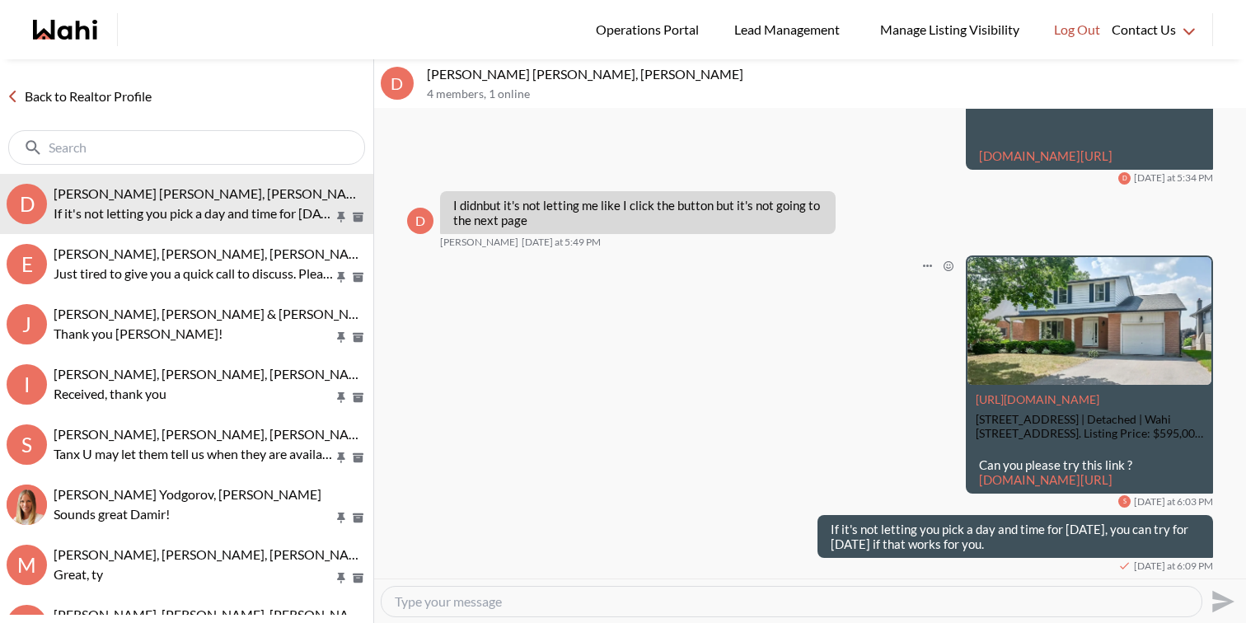
scroll to position [2563, 0]
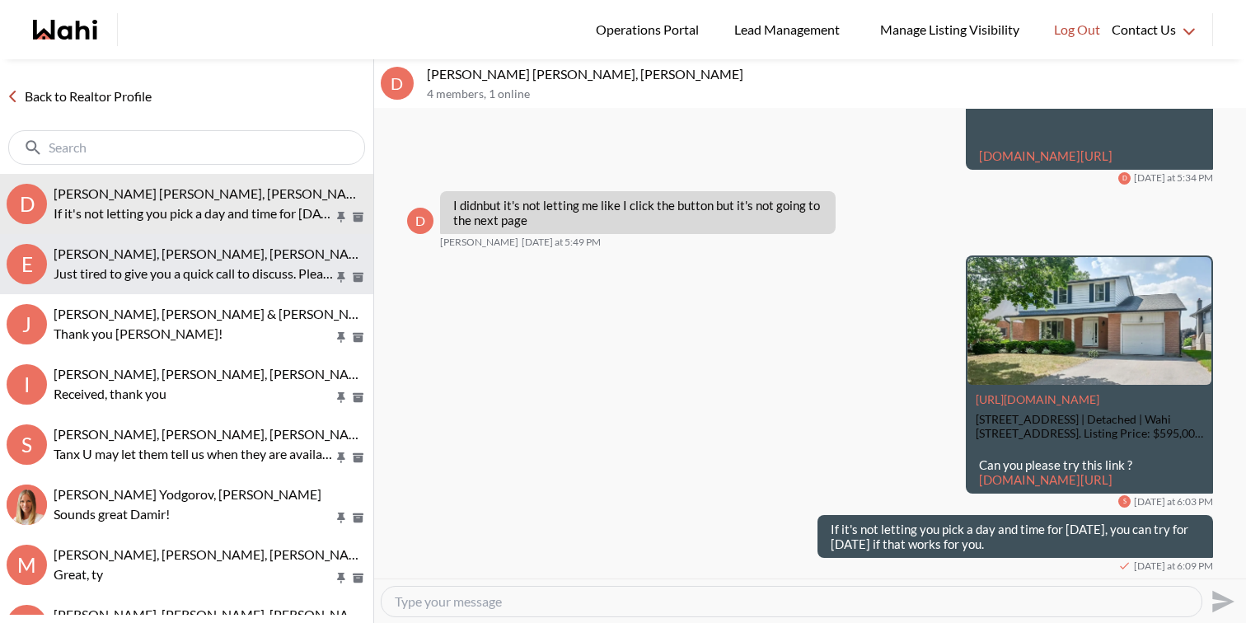
click at [170, 279] on p "Just tired to give you a quick call to discuss. Please send us a message here i…" at bounding box center [194, 274] width 280 height 20
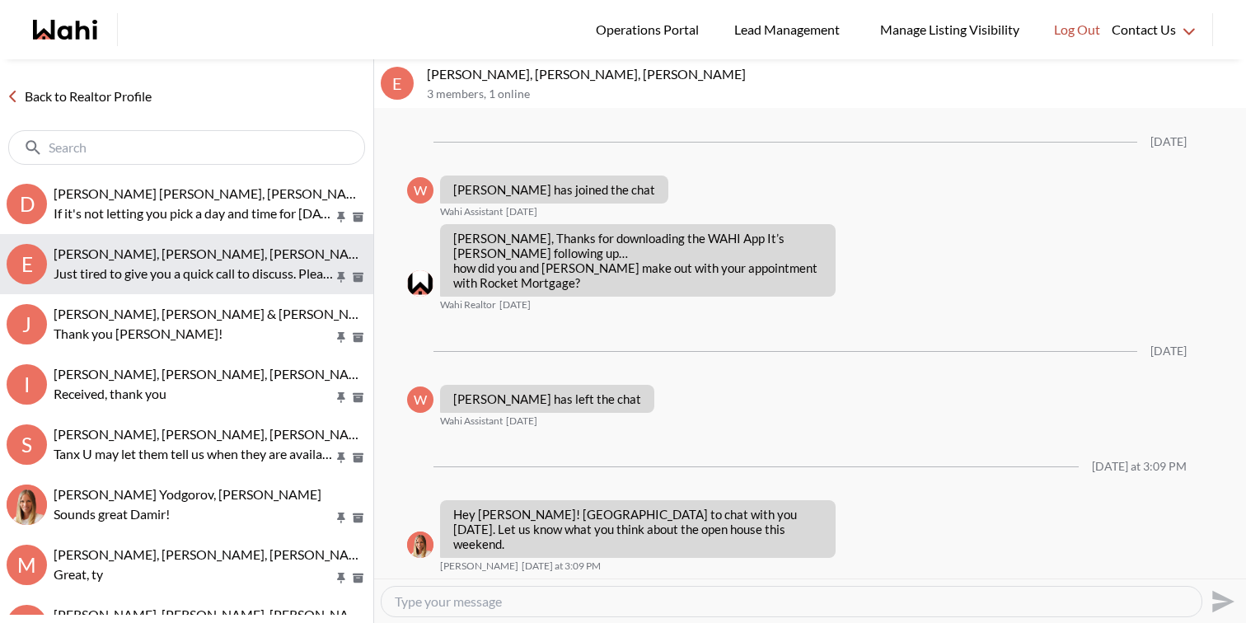
scroll to position [509, 0]
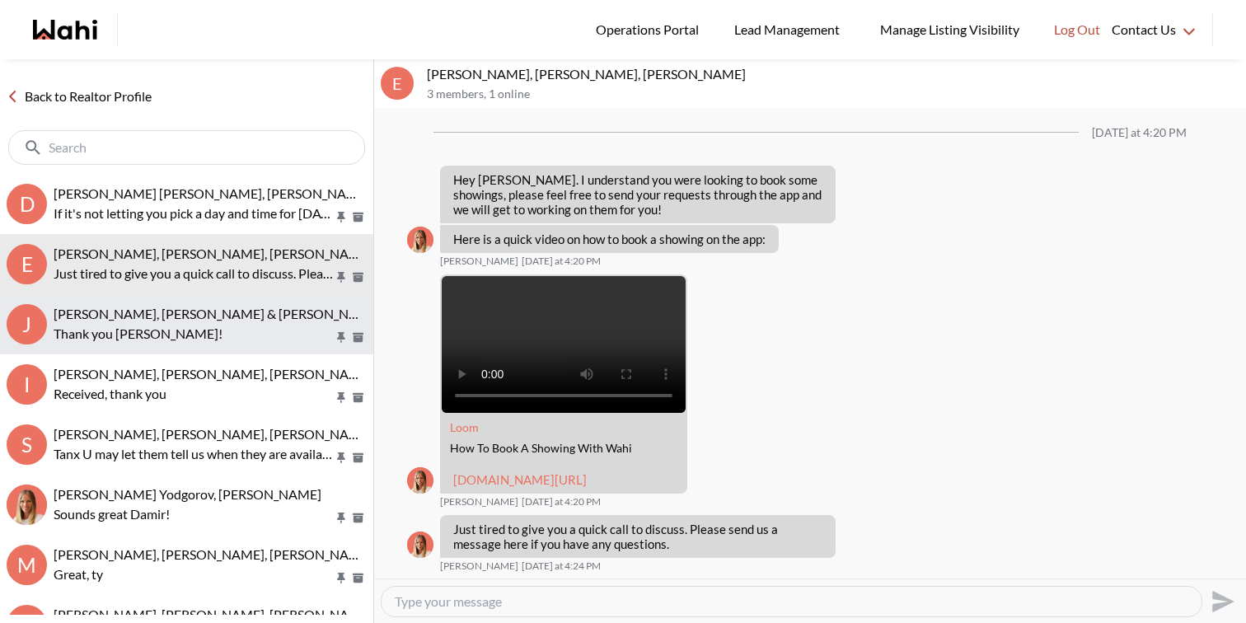
click at [176, 304] on button "J Jason Brown, Jason & Lauryn Vaz-Brown, Khalid, Michelle Thank you Khalid!" at bounding box center [186, 324] width 373 height 60
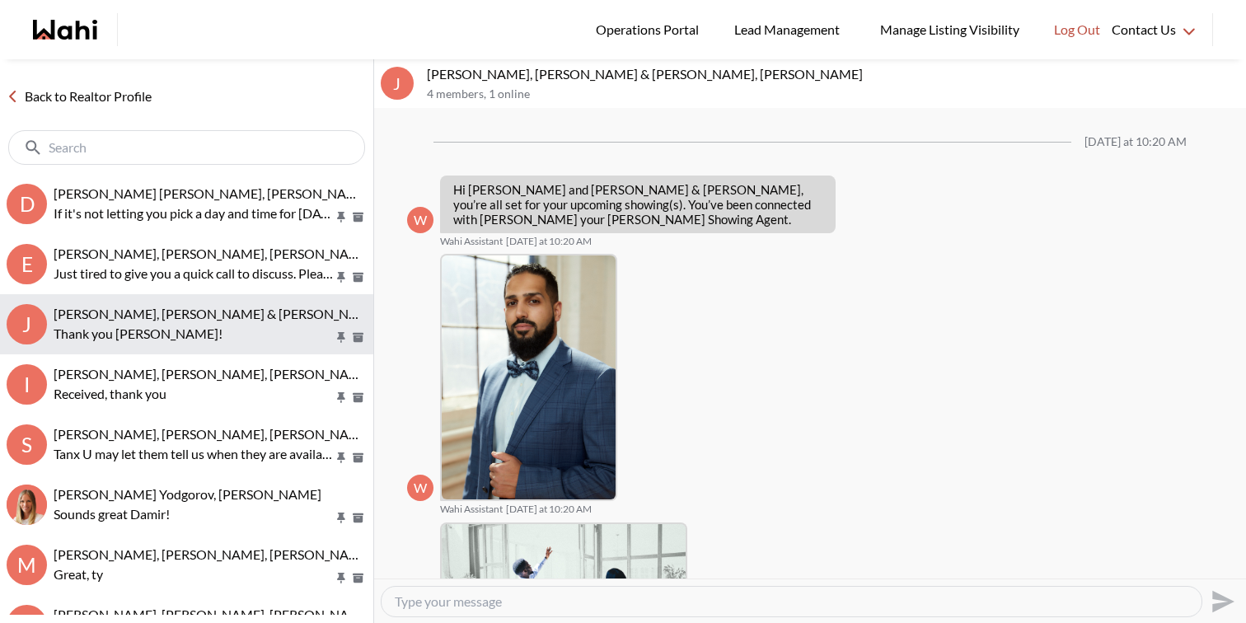
scroll to position [803, 0]
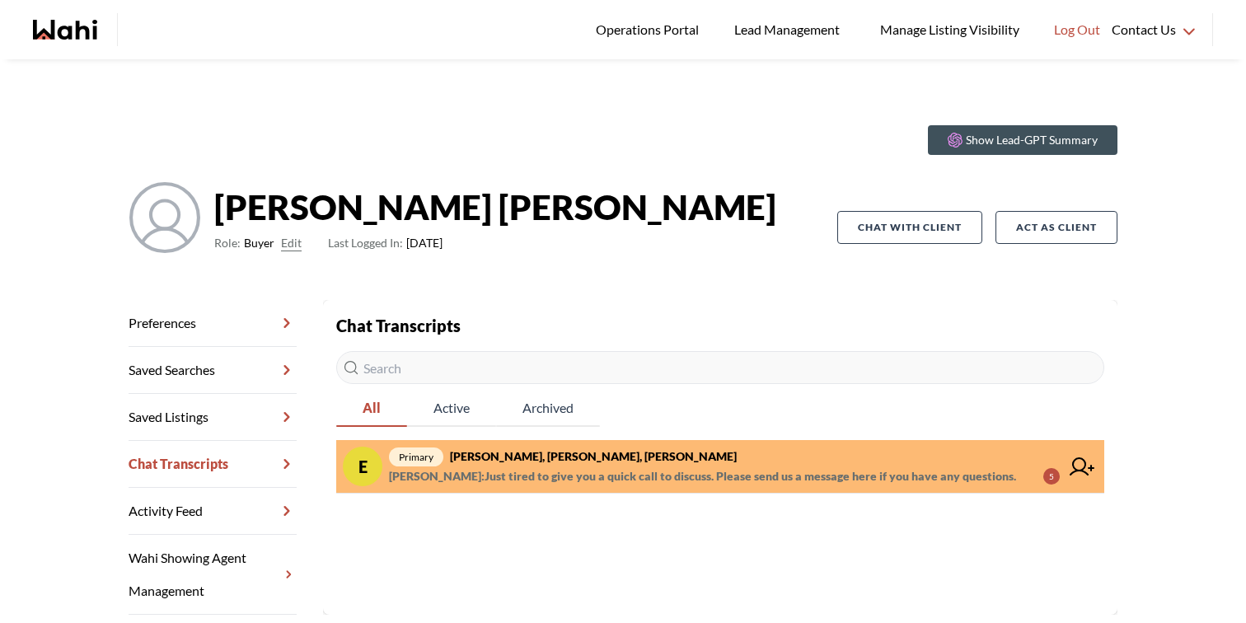
scroll to position [59, 0]
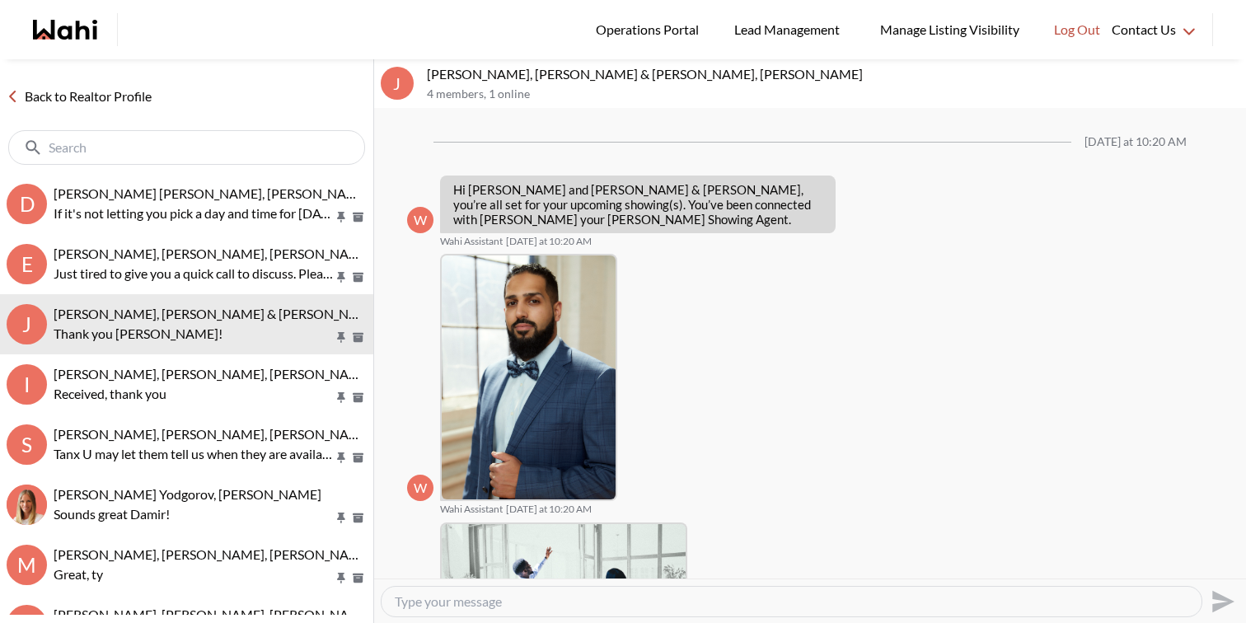
scroll to position [803, 0]
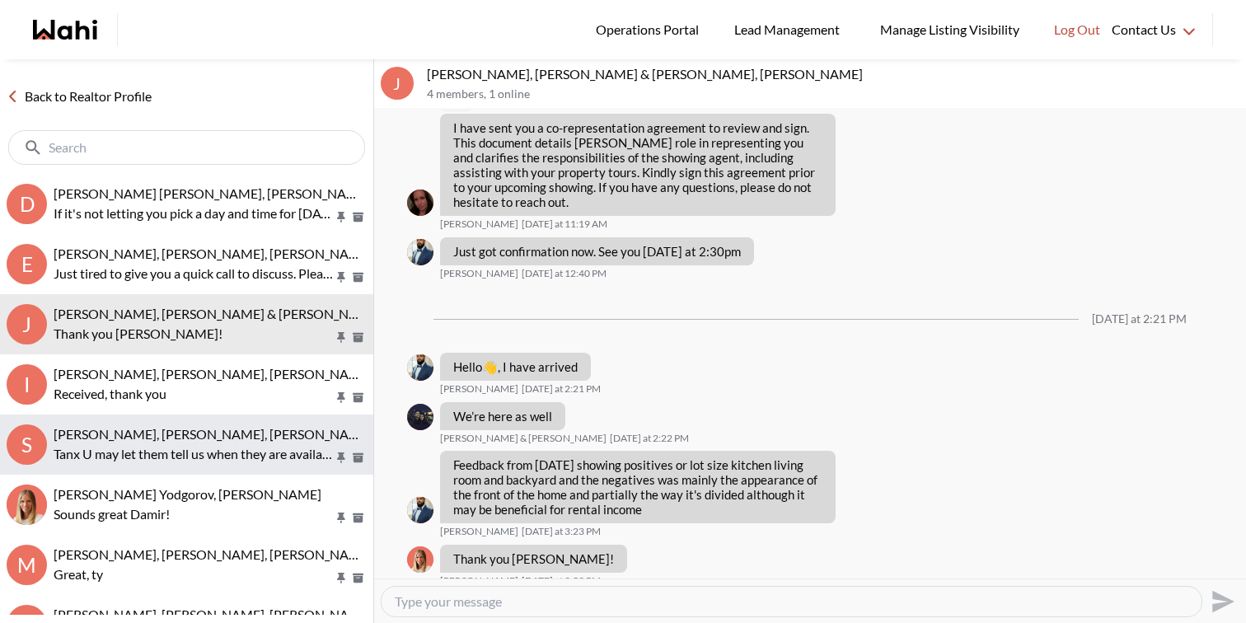
click at [213, 433] on span "[PERSON_NAME], [PERSON_NAME], [PERSON_NAME], [PERSON_NAME]" at bounding box center [267, 434] width 427 height 16
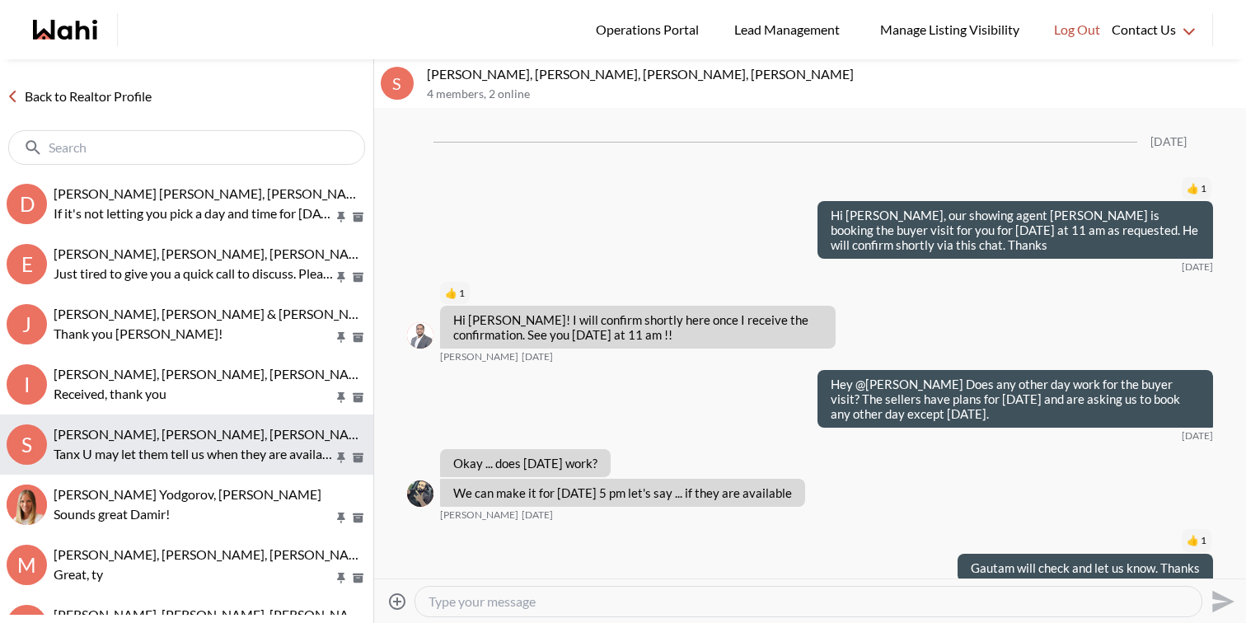
scroll to position [1539, 0]
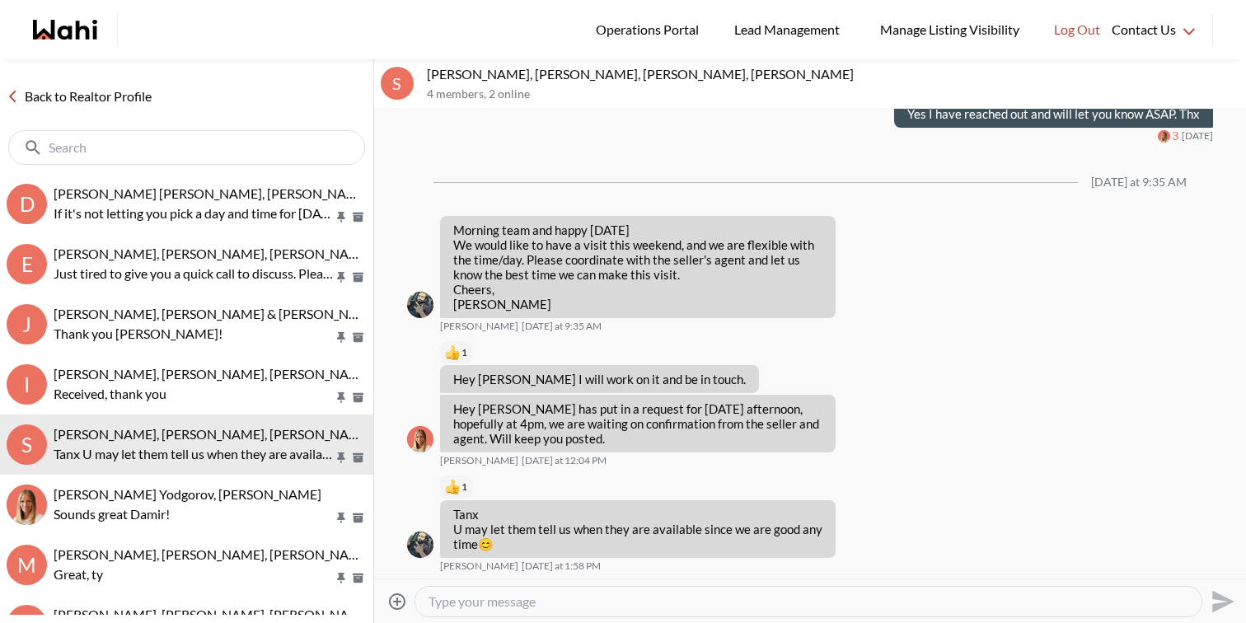
click at [465, 591] on div at bounding box center [808, 602] width 786 height 30
click at [466, 602] on textarea "Type your message" at bounding box center [809, 601] width 760 height 16
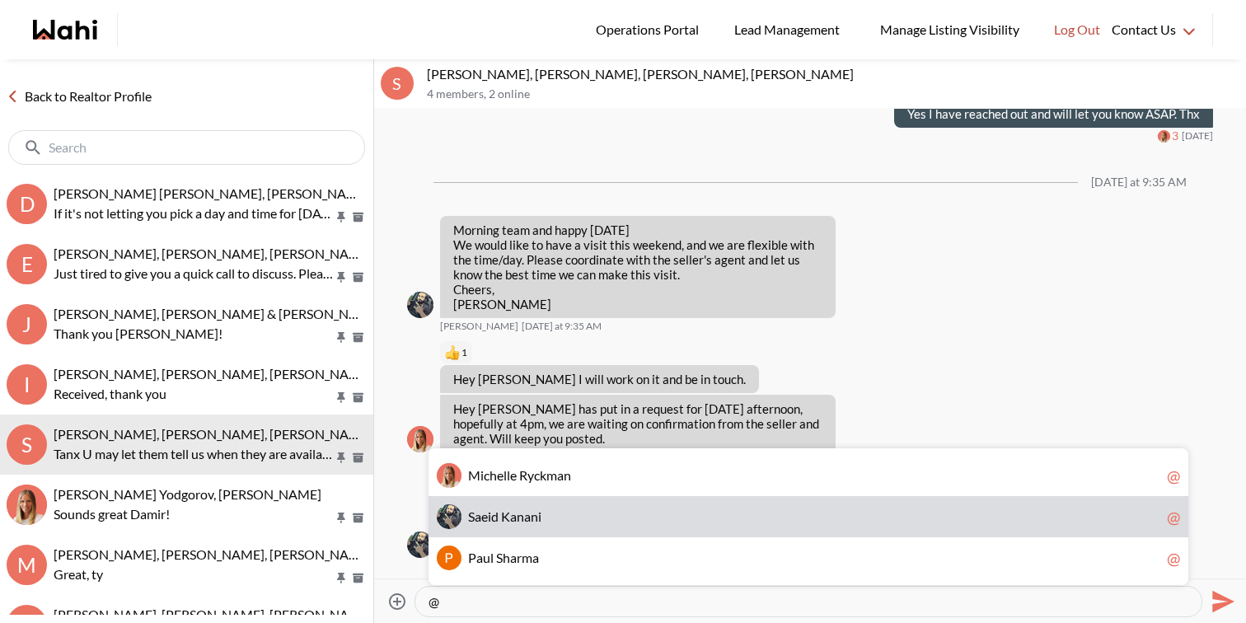
click at [508, 519] on span "K" at bounding box center [505, 516] width 9 height 16
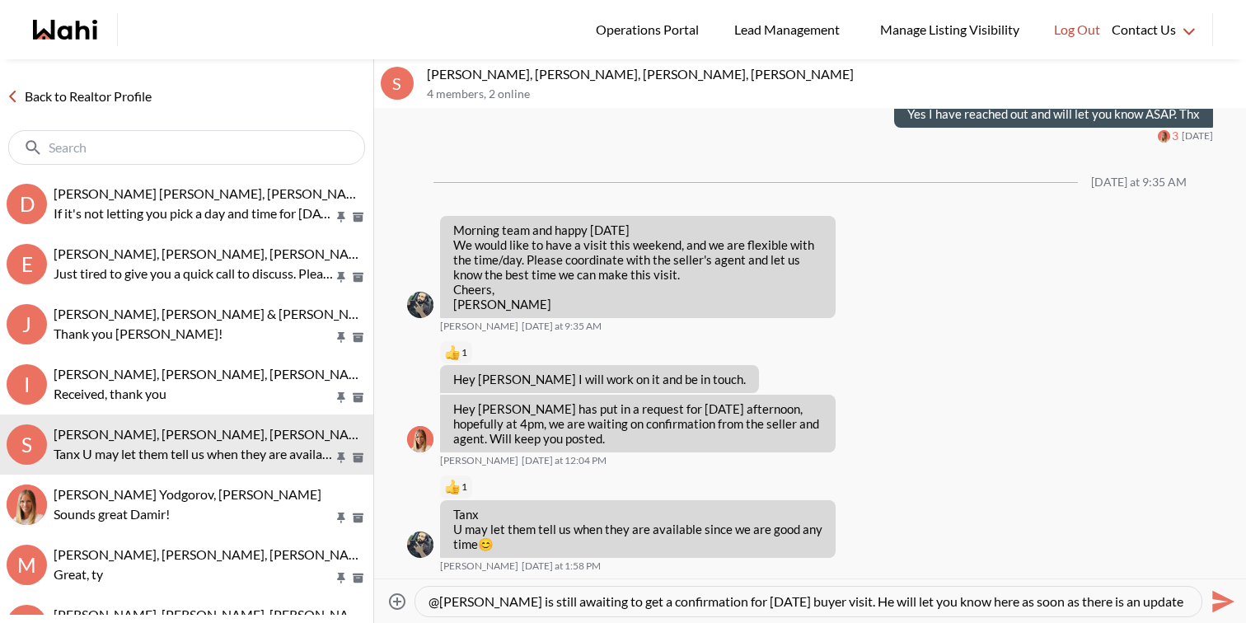
scroll to position [16, 0]
type textarea "@[PERSON_NAME] is still awaiting to get a confirmation for [DATE] buyer visit. …"
click at [1232, 598] on icon "Send" at bounding box center [1221, 601] width 26 height 26
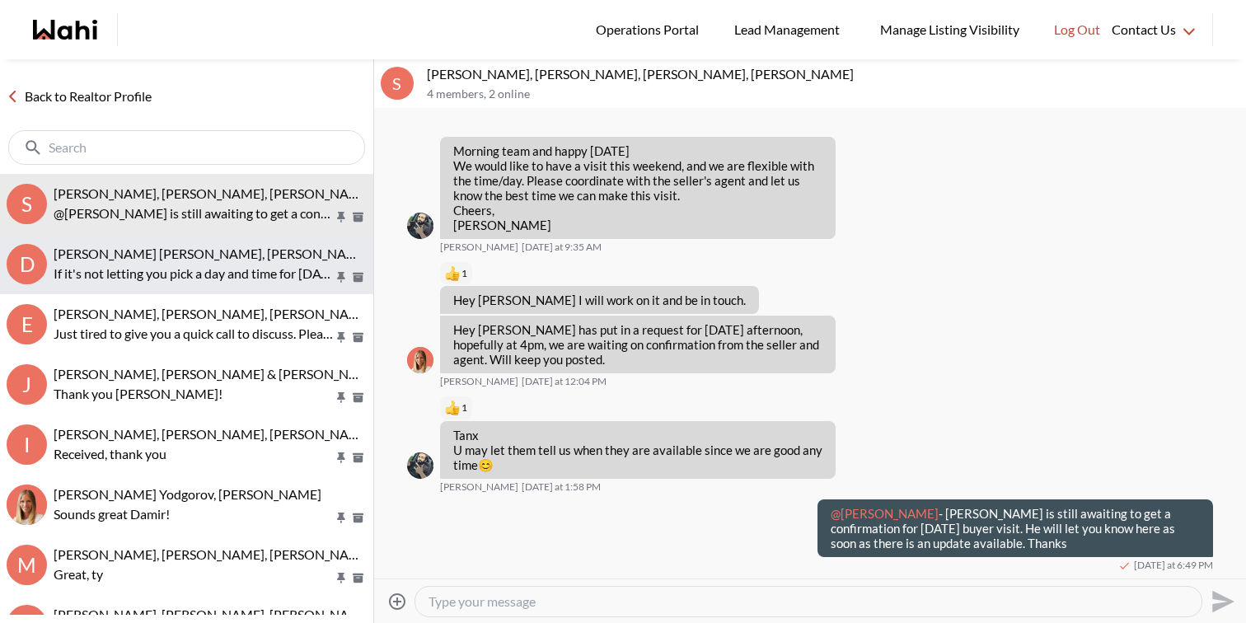
click at [184, 234] on button "D Dakota Penn, Shelby Moorhead, Michelle, Rohit If it's not letting you pick a …" at bounding box center [186, 264] width 373 height 60
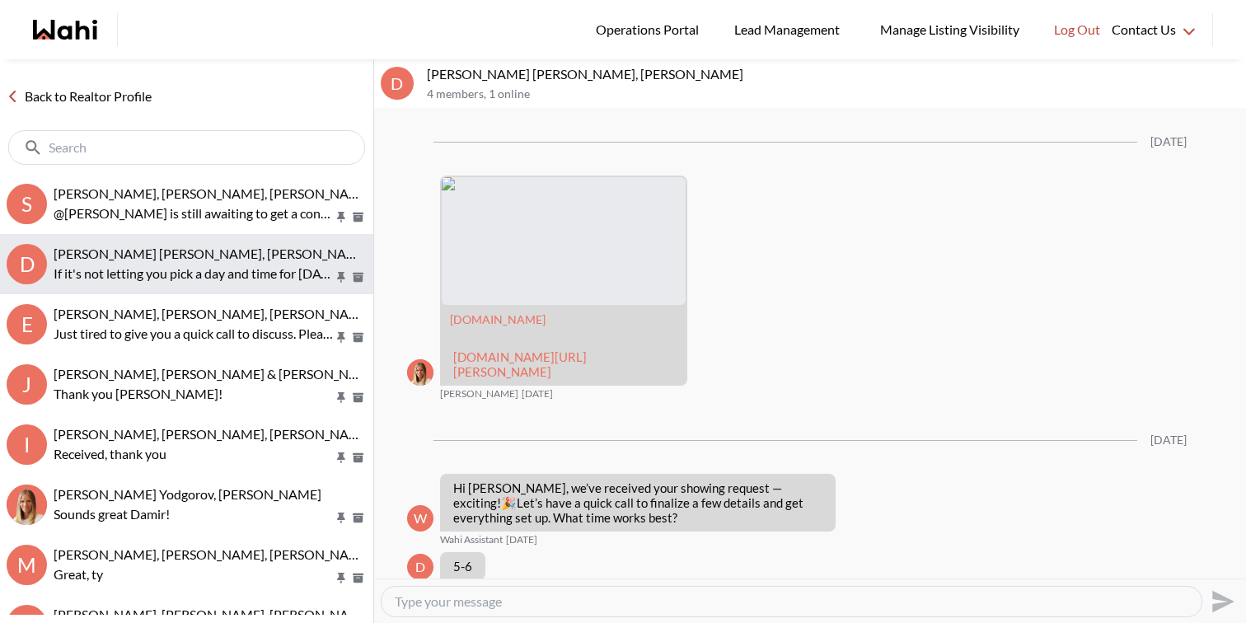
scroll to position [2563, 0]
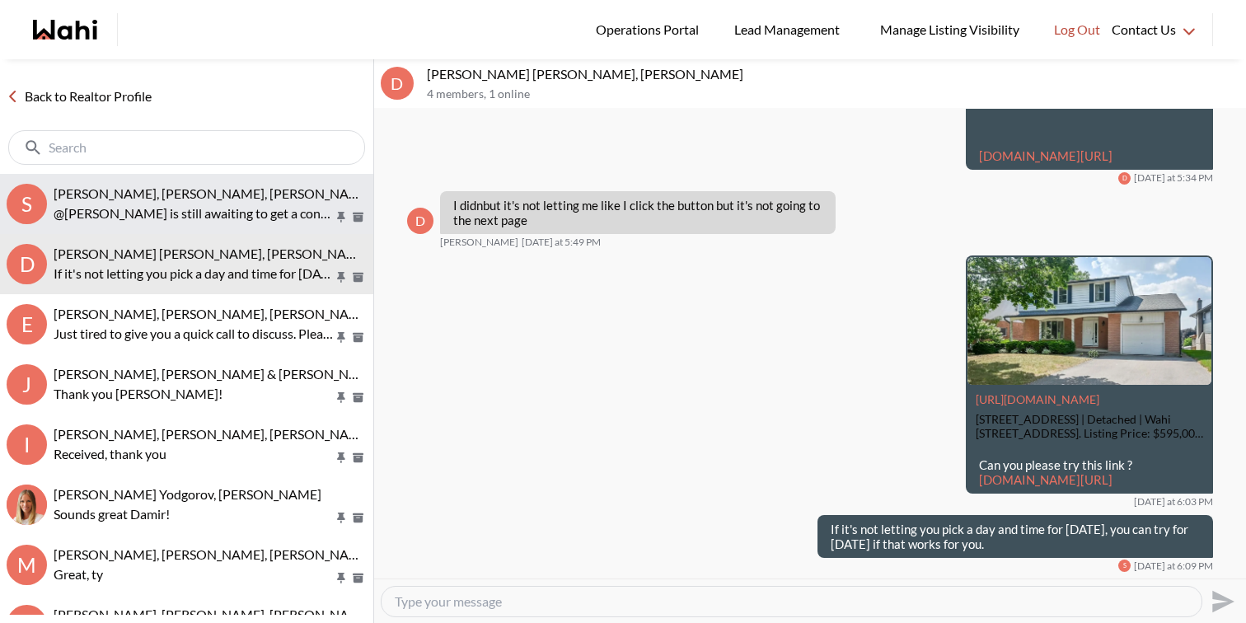
click at [246, 185] on span "Saeid Kanani, Michelle, Paul, Faraz" at bounding box center [267, 193] width 427 height 16
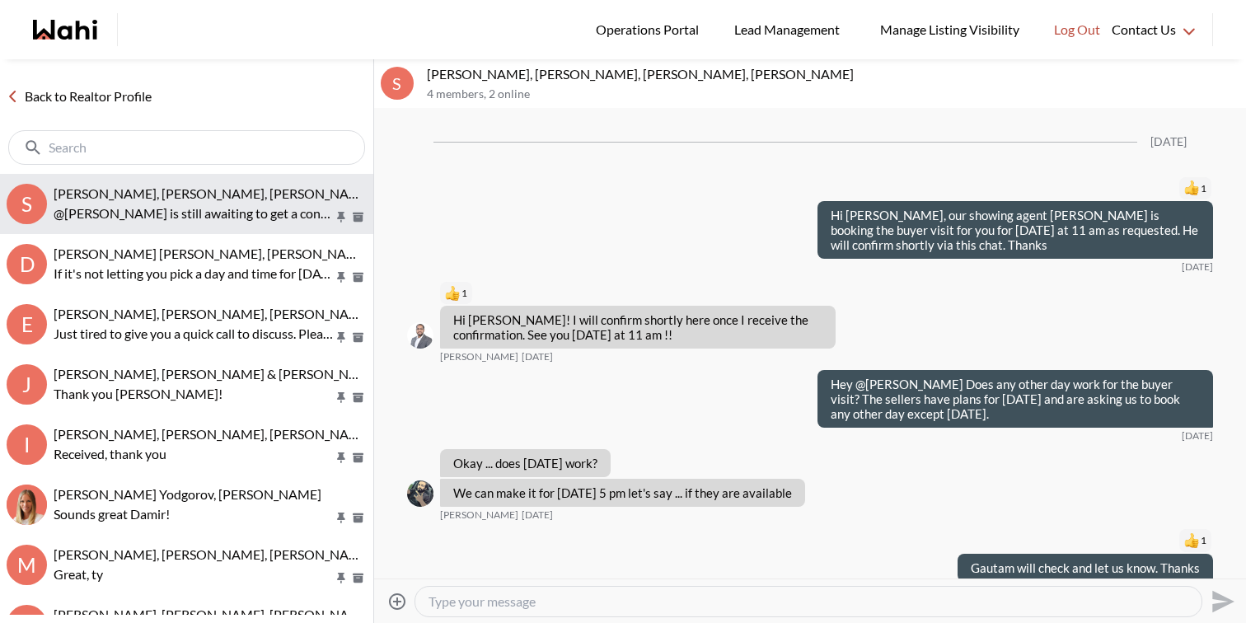
scroll to position [1643, 0]
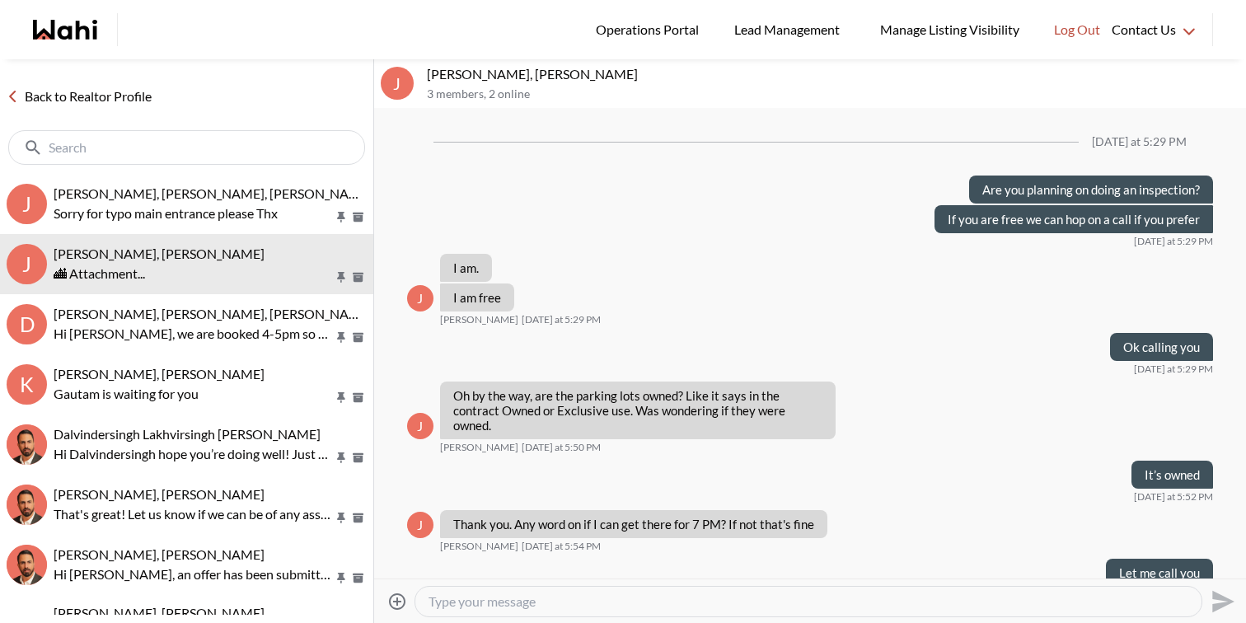
scroll to position [968, 0]
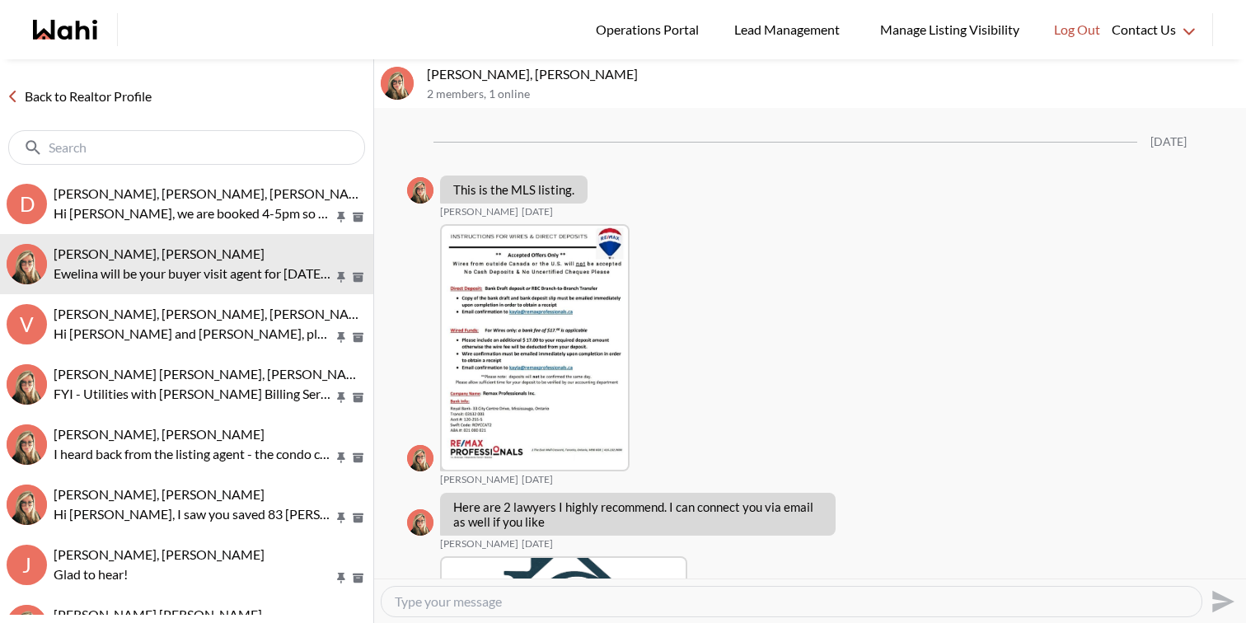
scroll to position [2967, 0]
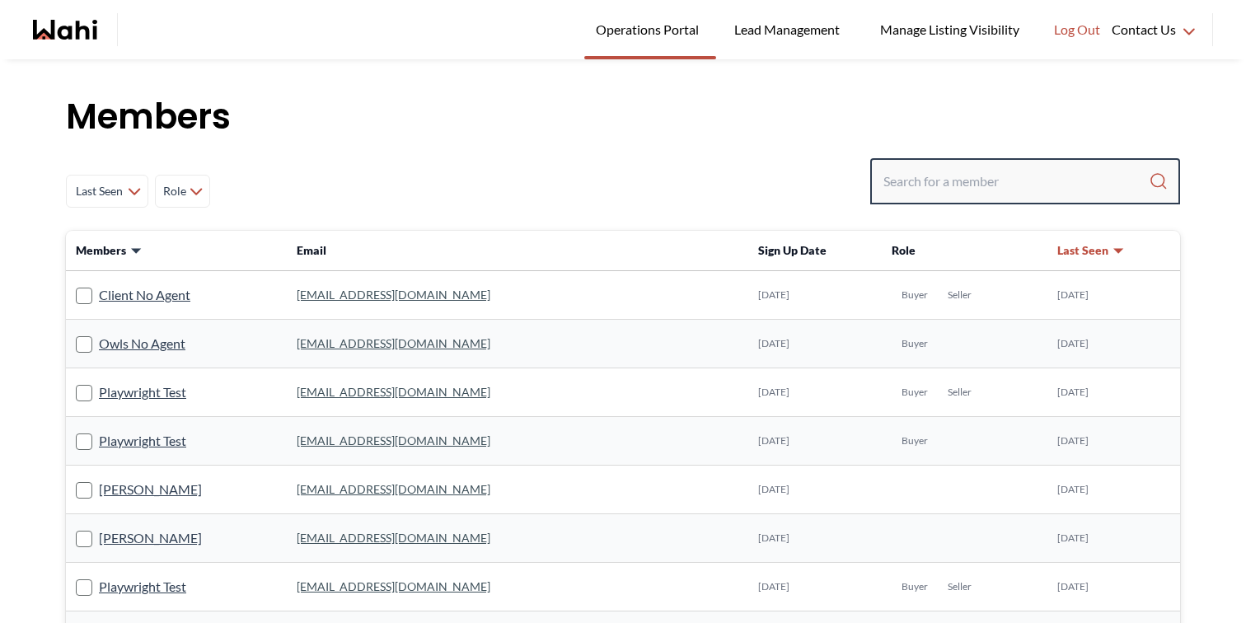
click at [995, 177] on input "Search input" at bounding box center [1015, 181] width 265 height 30
paste input "[EMAIL_ADDRESS][DOMAIN_NAME]"
type input "[EMAIL_ADDRESS][DOMAIN_NAME]"
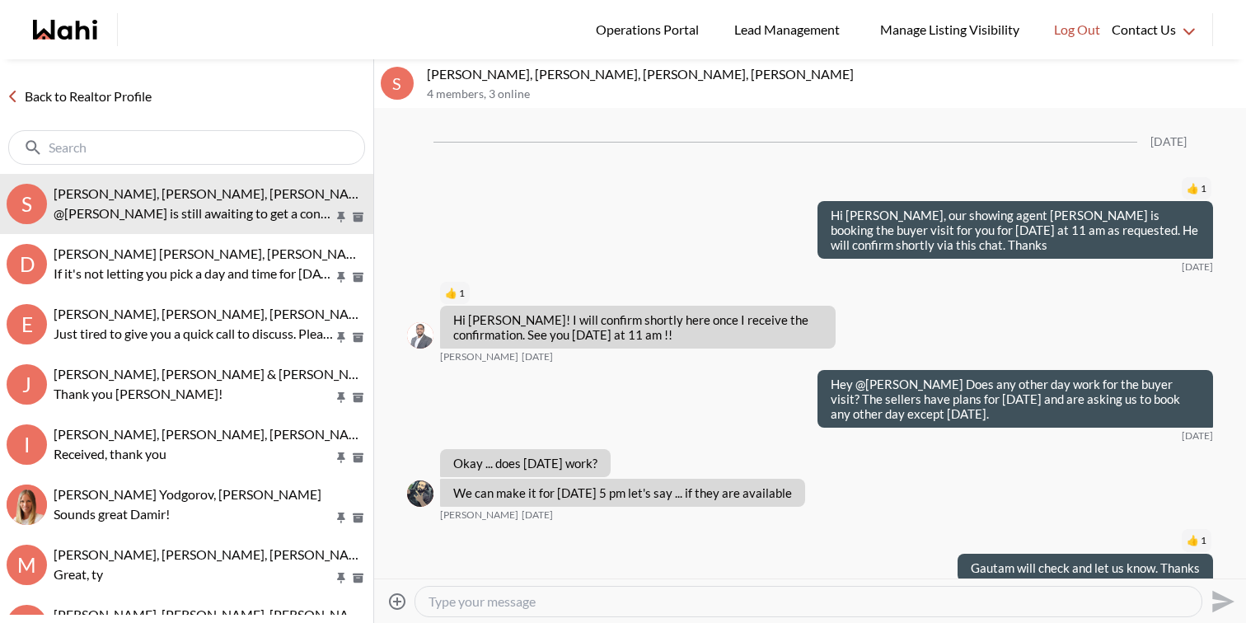
scroll to position [1643, 0]
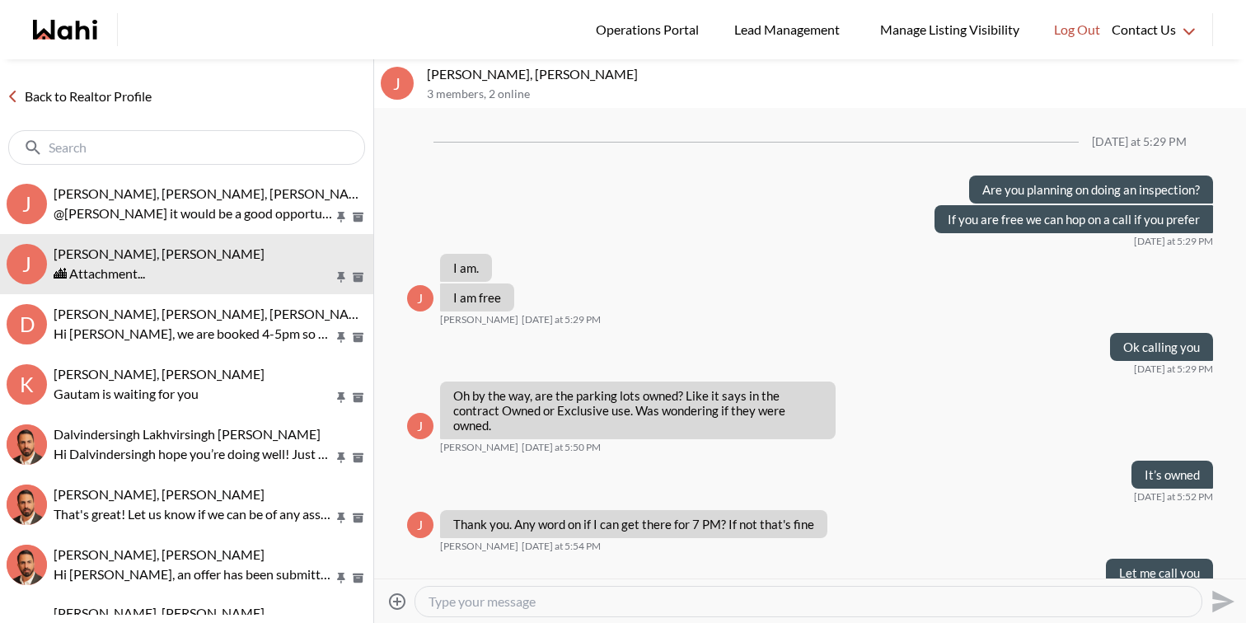
scroll to position [969, 0]
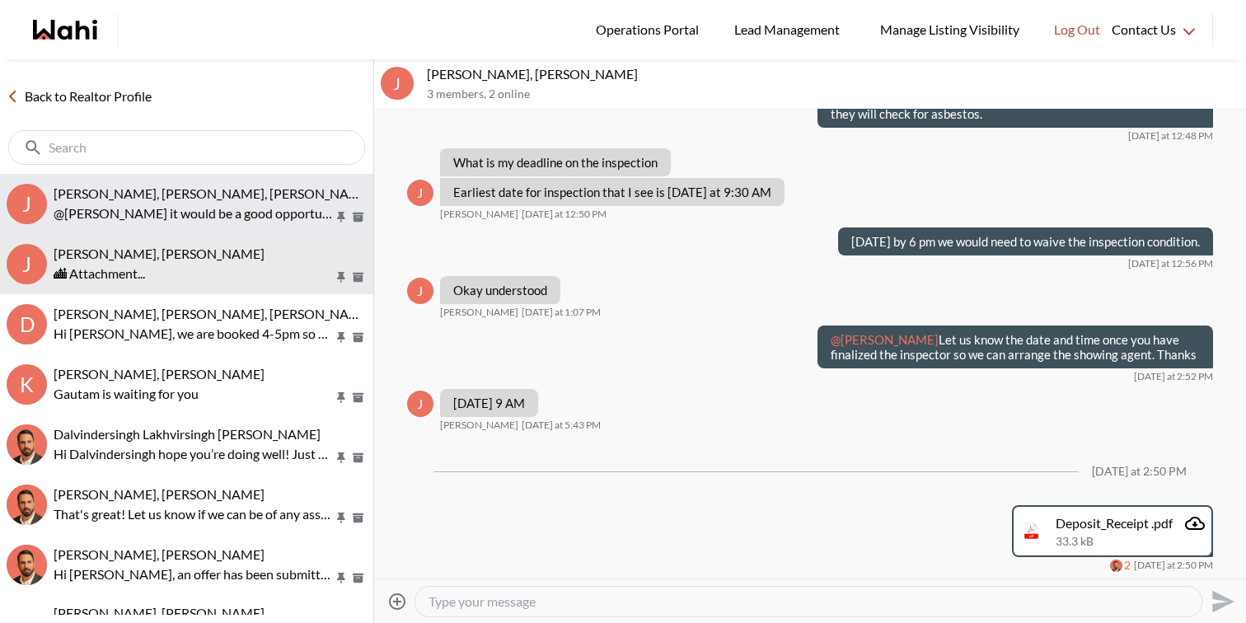
click at [163, 185] on span "[PERSON_NAME], [PERSON_NAME], [PERSON_NAME]" at bounding box center [213, 193] width 319 height 16
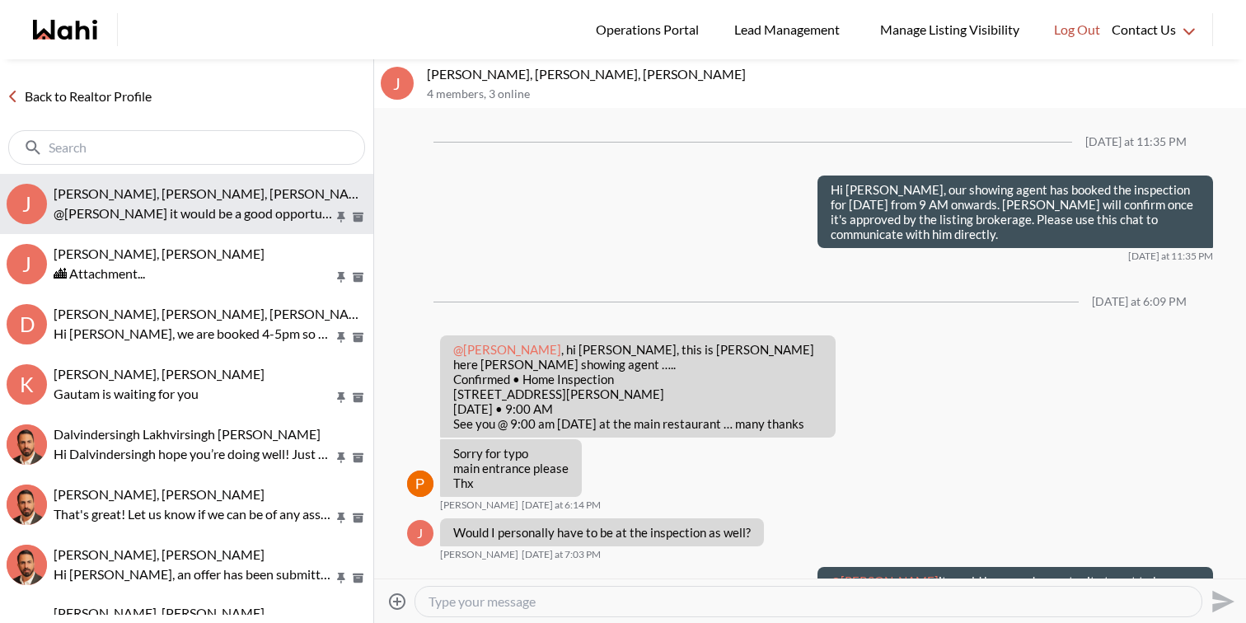
scroll to position [68, 0]
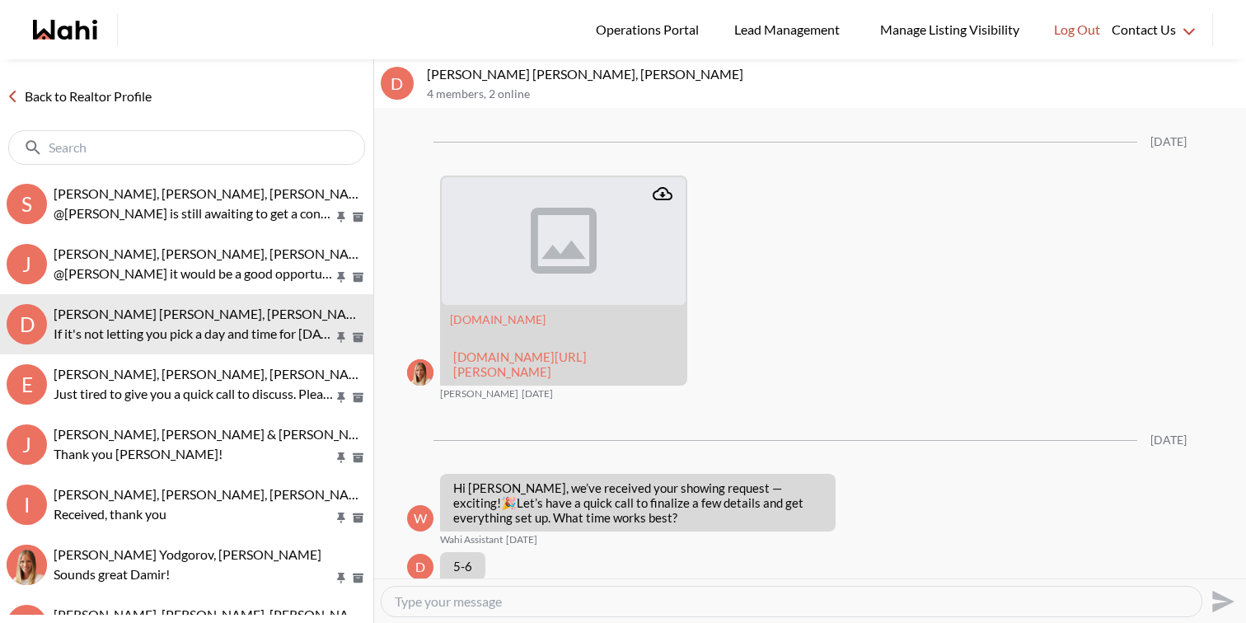
scroll to position [2563, 0]
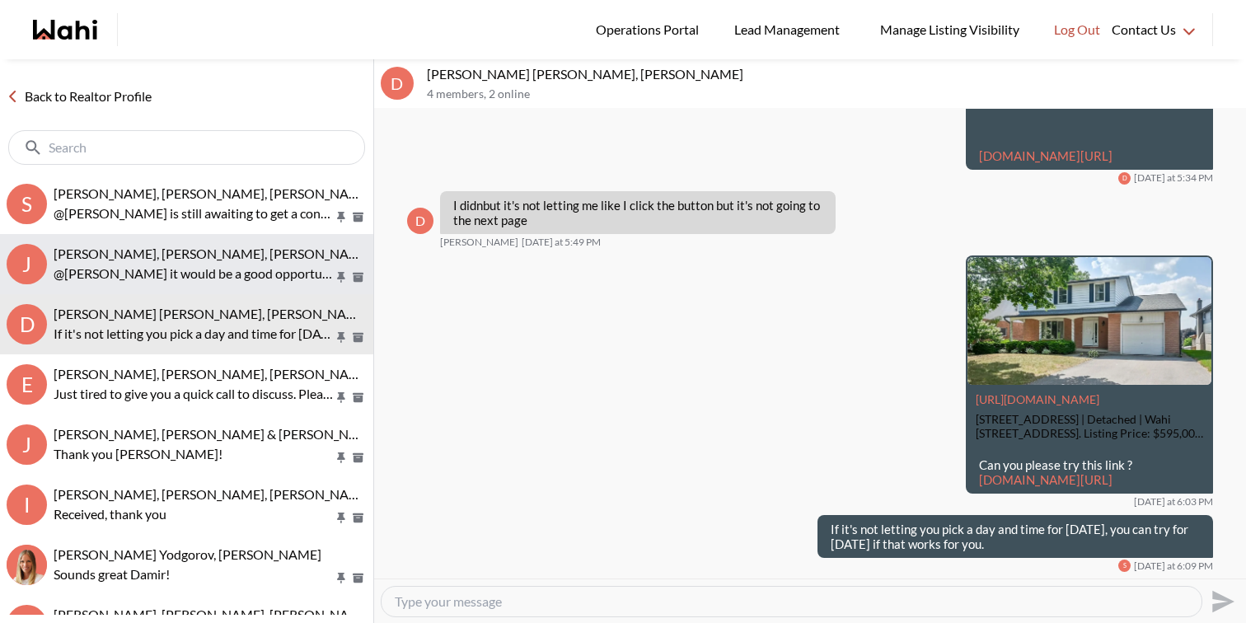
click at [183, 281] on p "@[PERSON_NAME] it would be a good opportunity to get to know more about the con…" at bounding box center [194, 274] width 280 height 20
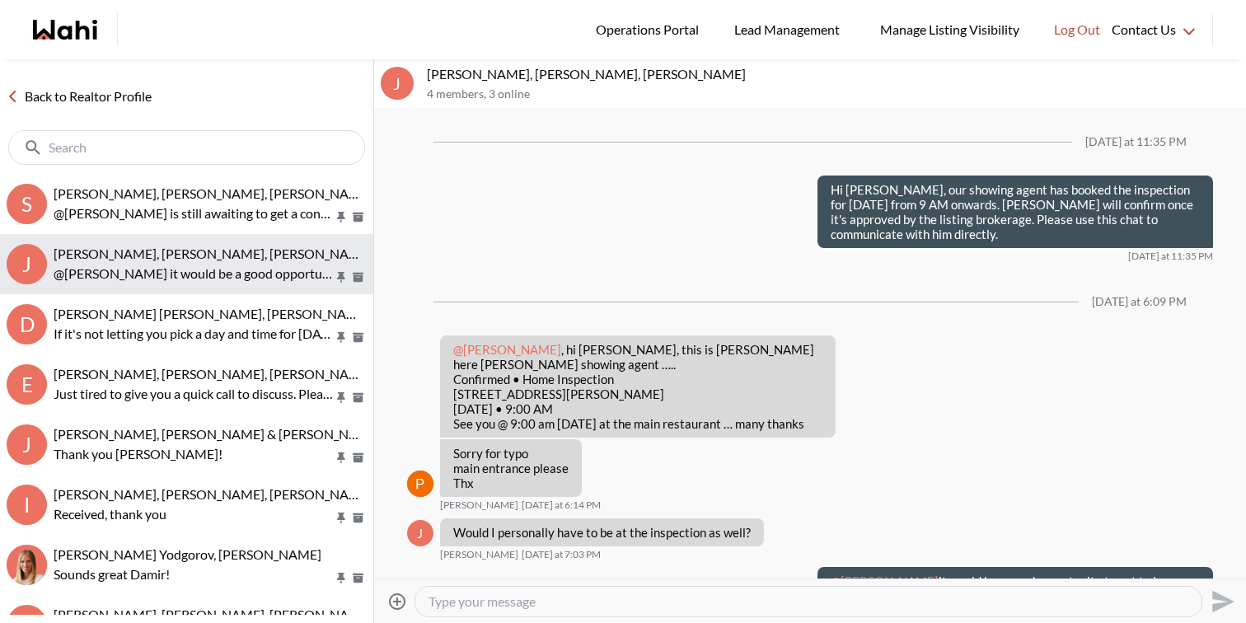
scroll to position [68, 0]
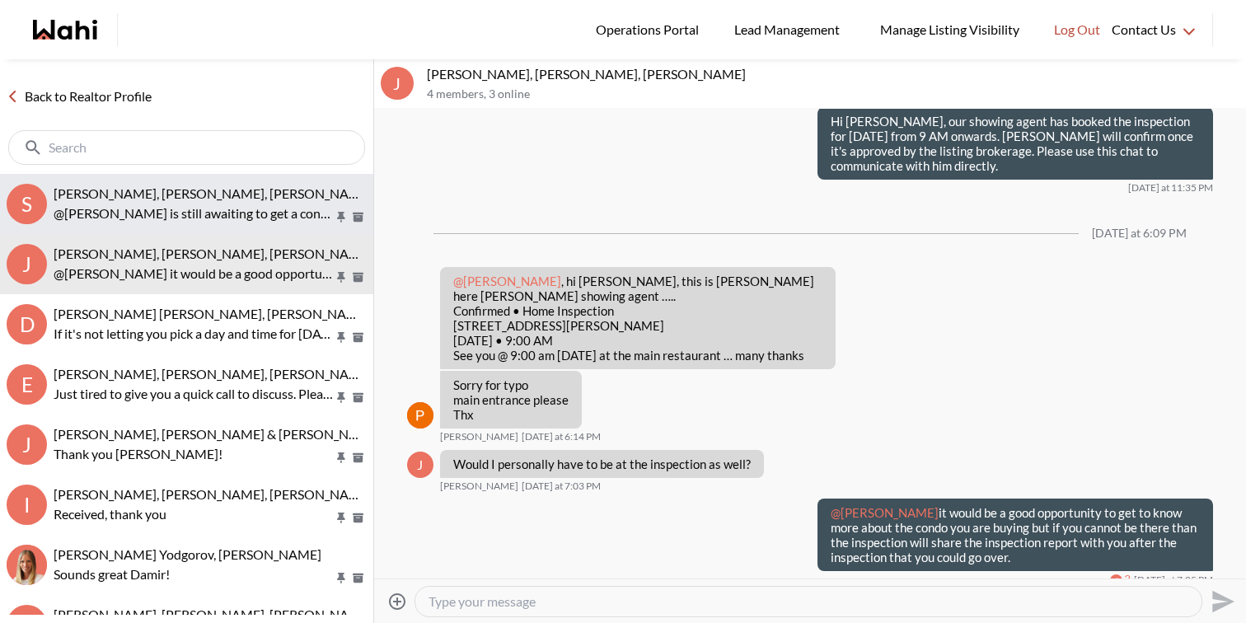
click at [179, 217] on p "@[PERSON_NAME] is still awaiting to get a confirmation for [DATE] buyer visit. …" at bounding box center [194, 214] width 280 height 20
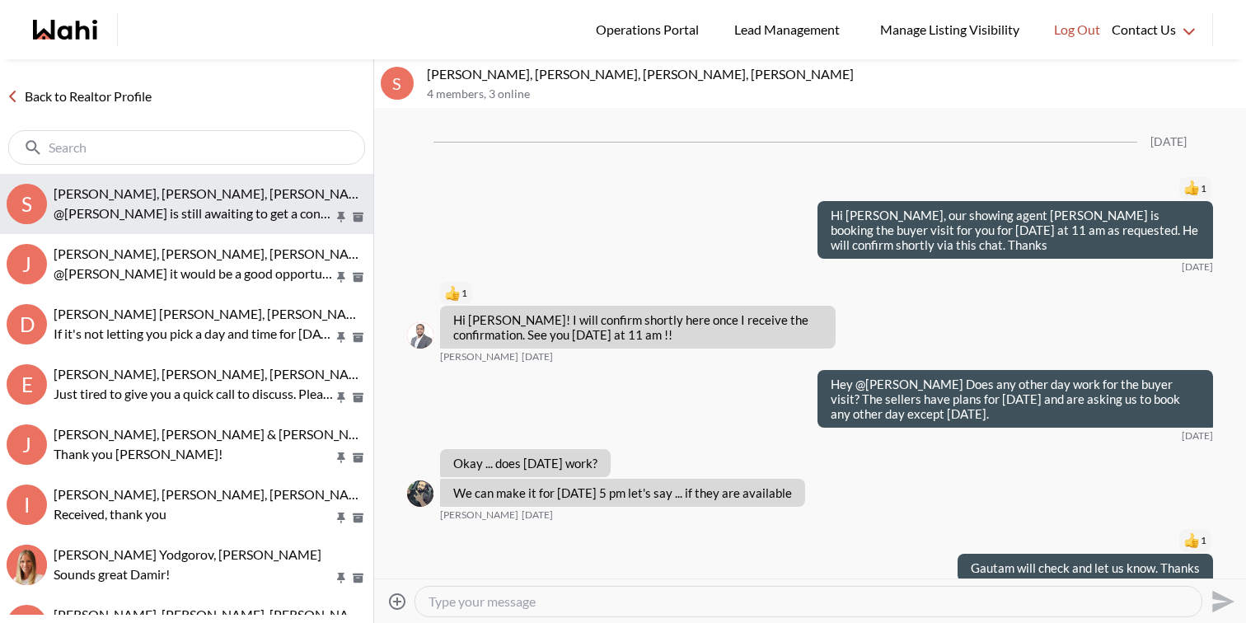
scroll to position [1643, 0]
